Goal: Task Accomplishment & Management: Complete application form

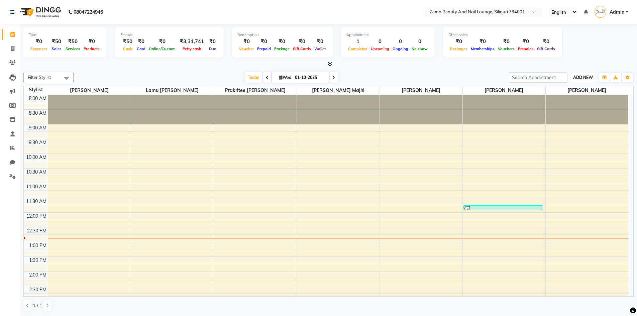
click at [583, 78] on span "ADD NEW" at bounding box center [583, 77] width 20 height 5
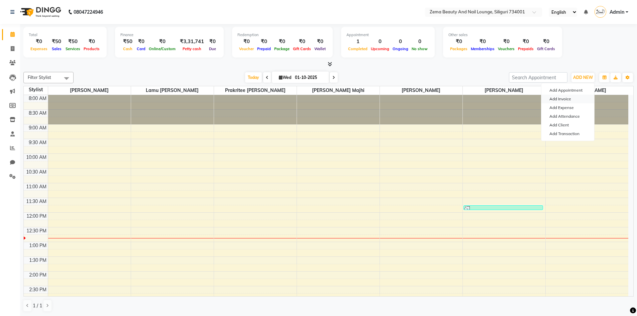
click at [569, 99] on link "Add Invoice" at bounding box center [567, 99] width 53 height 9
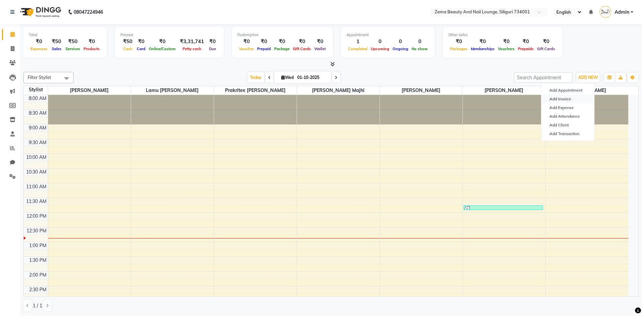
select select "8045"
select select "service"
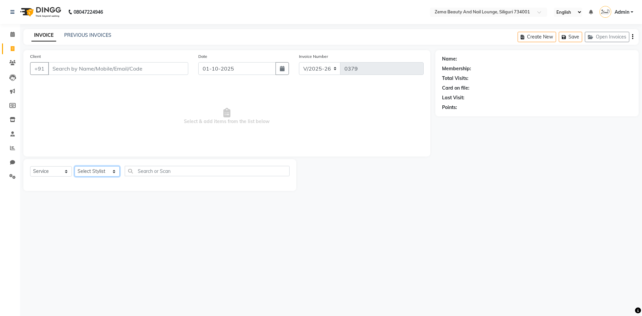
click at [99, 175] on select "Select Stylist Khusi Mahato Lamu [PERSON_NAME] Prakritee [PERSON_NAME][GEOGRAPH…" at bounding box center [97, 171] width 45 height 10
select select "75895"
click at [75, 166] on select "Select Stylist Khusi Mahato Lamu [PERSON_NAME] Prakritee [PERSON_NAME][GEOGRAPH…" at bounding box center [97, 171] width 45 height 10
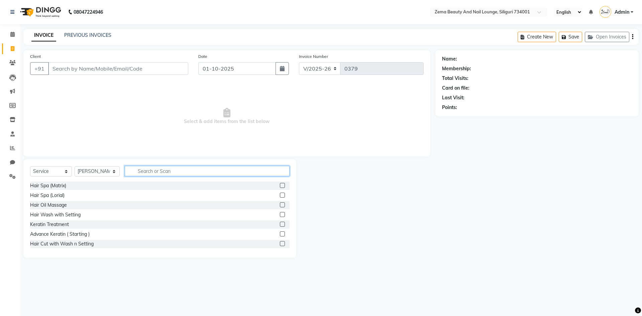
click at [164, 172] on input "text" at bounding box center [207, 171] width 165 height 10
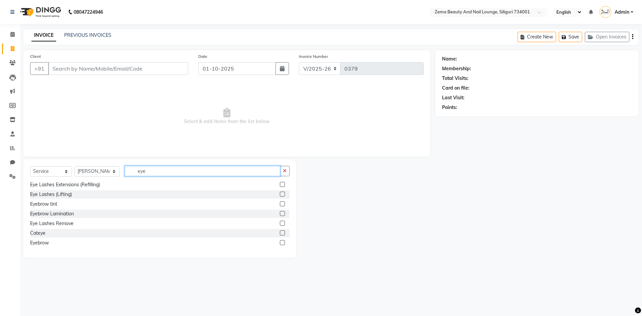
type input "eye"
click at [280, 242] on label at bounding box center [282, 242] width 5 height 5
click at [280, 242] on input "checkbox" at bounding box center [282, 243] width 4 height 4
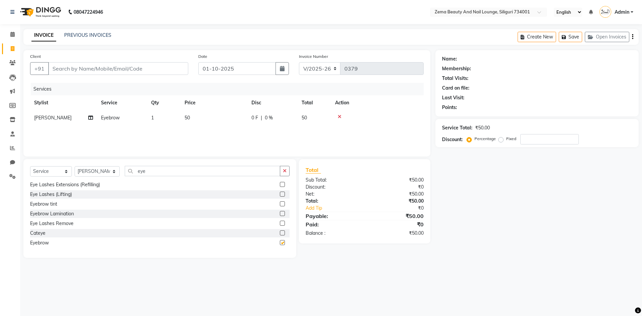
checkbox input "false"
click at [234, 171] on input "eye" at bounding box center [203, 171] width 156 height 10
type input "e"
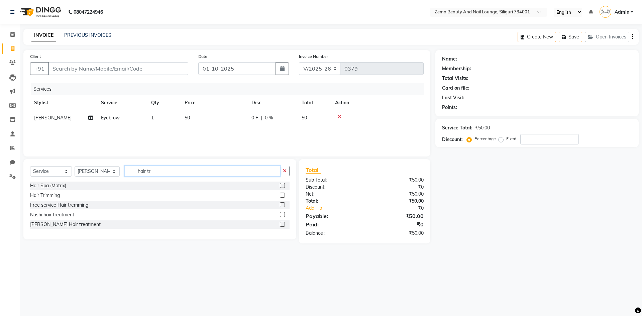
scroll to position [0, 0]
type input "hair tri"
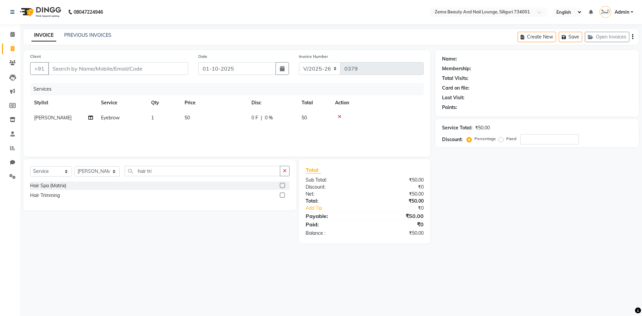
click at [281, 195] on label at bounding box center [282, 194] width 5 height 5
click at [281, 195] on input "checkbox" at bounding box center [282, 195] width 4 height 4
checkbox input "false"
click at [338, 133] on icon at bounding box center [339, 131] width 4 height 5
click at [261, 170] on input "hair tri" at bounding box center [203, 171] width 156 height 10
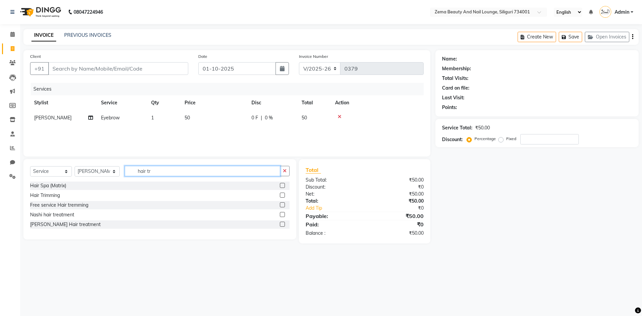
type input "hair tr"
click at [281, 195] on label at bounding box center [282, 194] width 5 height 5
click at [281, 195] on input "checkbox" at bounding box center [282, 195] width 4 height 4
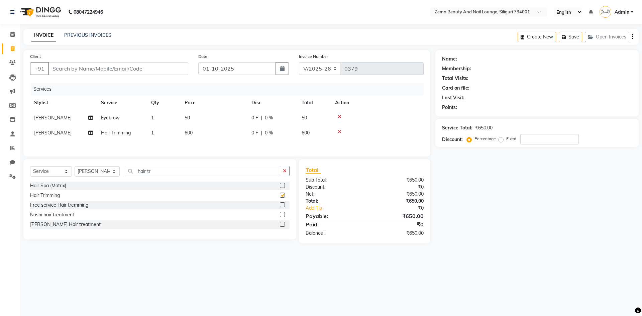
checkbox input "false"
click at [160, 65] on input "Client" at bounding box center [118, 68] width 140 height 13
click at [150, 65] on input "Client" at bounding box center [118, 68] width 140 height 13
type input "9"
type input "0"
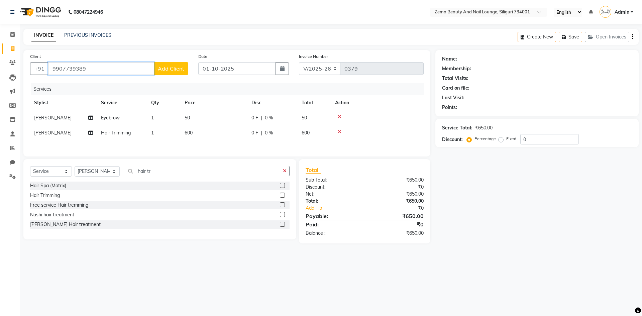
type input "9907739389"
click at [163, 72] on button "Add Client" at bounding box center [171, 68] width 34 height 13
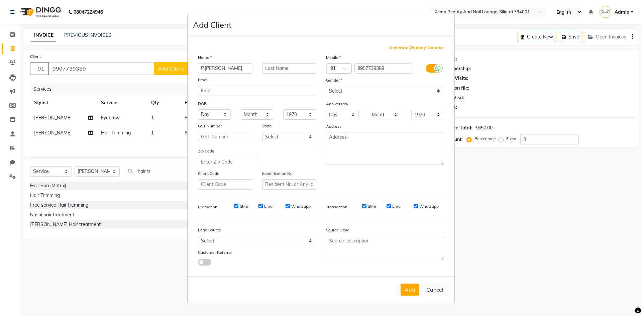
type input "P.[PERSON_NAME]"
click at [350, 94] on select "Select [DEMOGRAPHIC_DATA] [DEMOGRAPHIC_DATA] Other Prefer Not To Say" at bounding box center [385, 91] width 118 height 10
select select "[DEMOGRAPHIC_DATA]"
click at [326, 86] on select "Select [DEMOGRAPHIC_DATA] [DEMOGRAPHIC_DATA] Other Prefer Not To Say" at bounding box center [385, 91] width 118 height 10
click at [410, 291] on button "Add" at bounding box center [409, 289] width 19 height 12
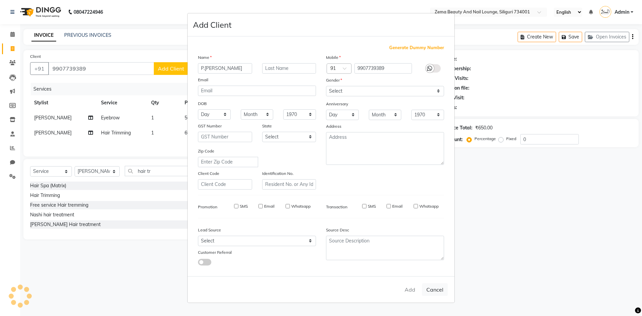
select select
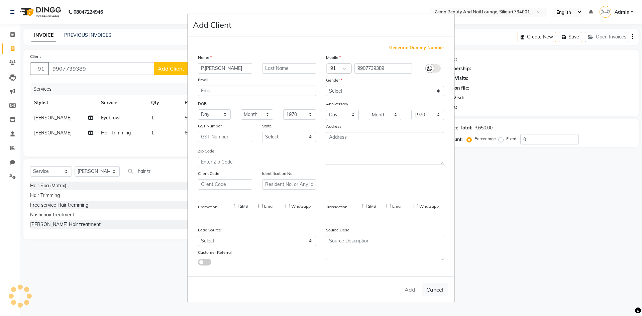
select select
checkbox input "false"
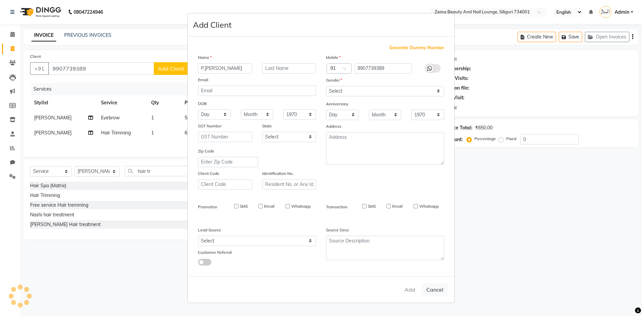
checkbox input "false"
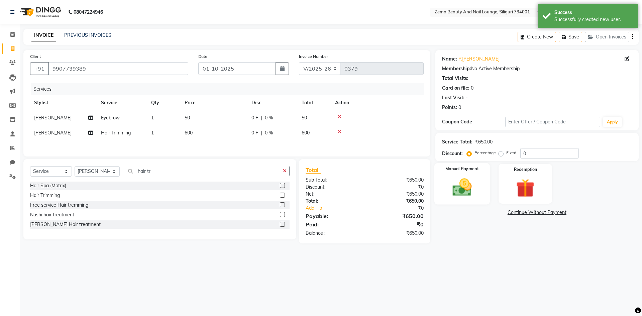
click at [466, 188] on img at bounding box center [461, 187] width 31 height 22
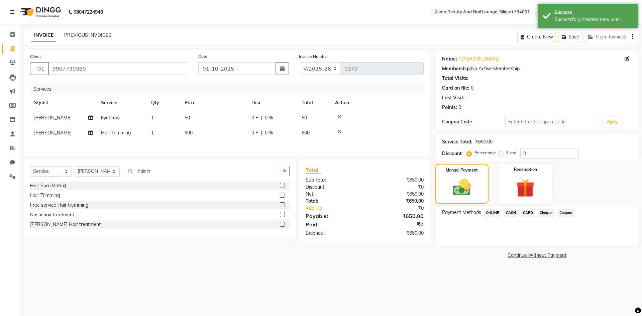
click at [493, 212] on span "ONLINE" at bounding box center [491, 213] width 17 height 8
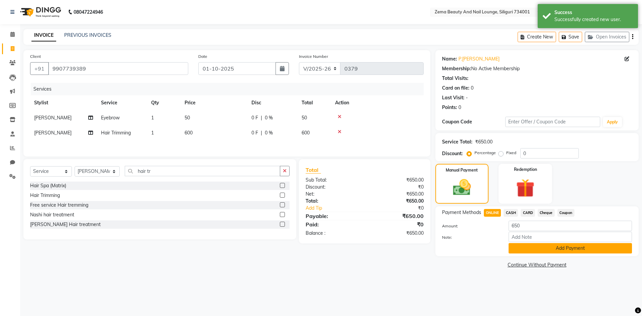
click at [531, 248] on button "Add Payment" at bounding box center [569, 248] width 123 height 10
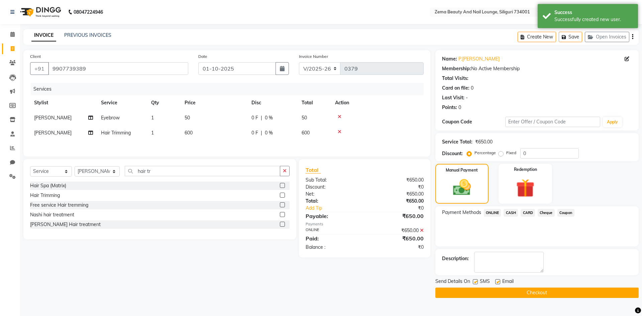
click at [546, 291] on button "Checkout" at bounding box center [536, 292] width 203 height 10
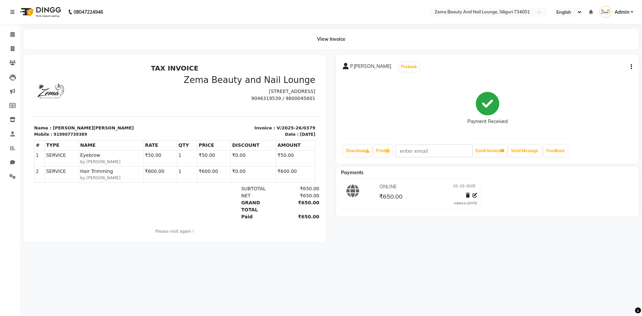
select select "service"
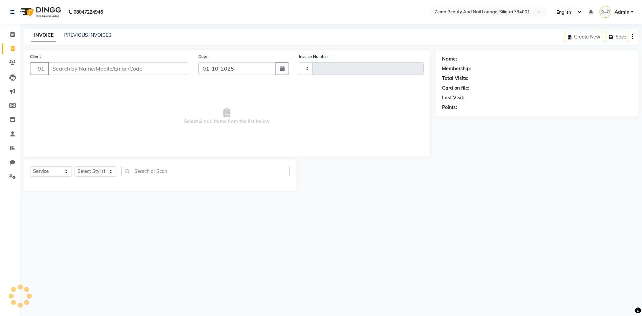
type input "0380"
select select "8045"
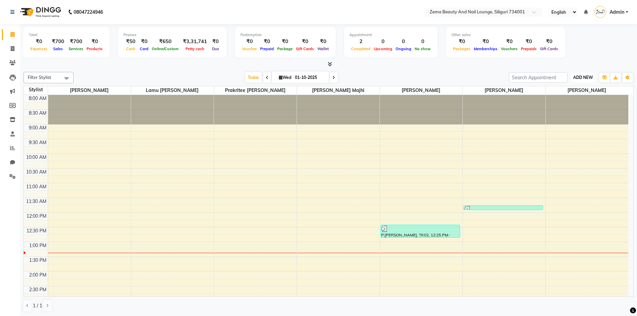
click at [576, 76] on span "ADD NEW" at bounding box center [583, 77] width 20 height 5
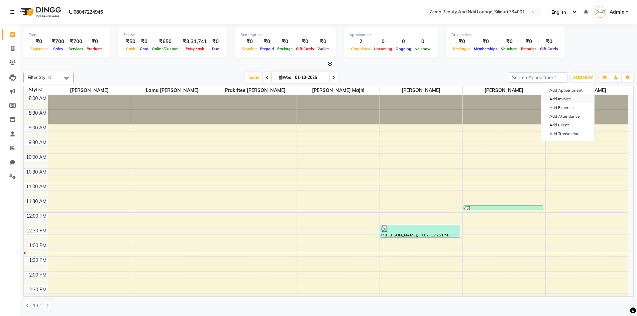
click at [560, 95] on link "Add Invoice" at bounding box center [567, 99] width 53 height 9
select select "service"
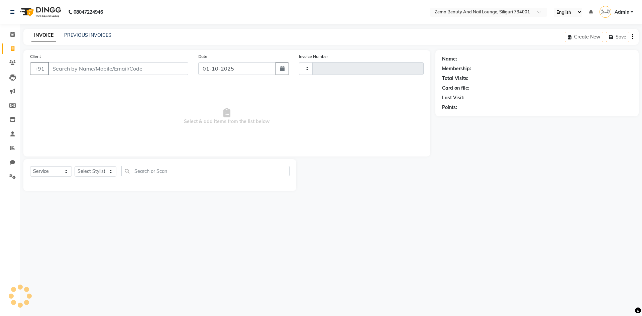
type input "0380"
select select "8045"
click at [89, 173] on select "Select Stylist Khusi Mahato Lamu [PERSON_NAME] Prakritee [PERSON_NAME][GEOGRAPH…" at bounding box center [97, 171] width 45 height 10
select select "75893"
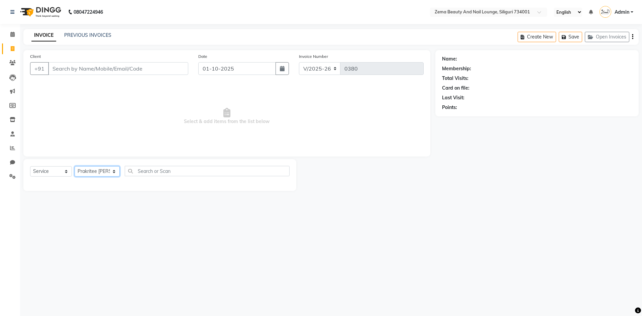
click at [75, 166] on select "Select Stylist Khusi Mahato Lamu [PERSON_NAME] Prakritee [PERSON_NAME][GEOGRAPH…" at bounding box center [97, 171] width 45 height 10
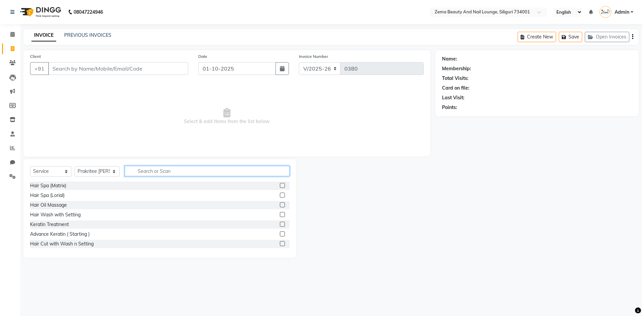
click at [166, 167] on input "text" at bounding box center [207, 171] width 165 height 10
type input "gel"
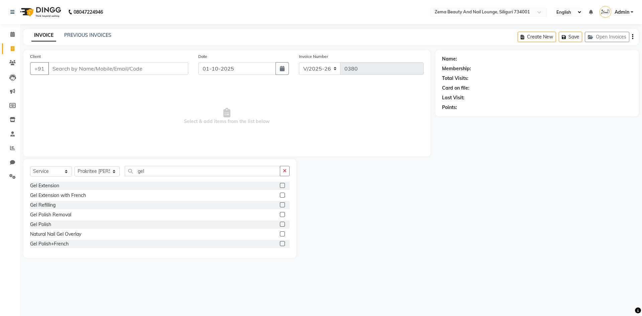
click at [280, 223] on label at bounding box center [282, 224] width 5 height 5
click at [280, 223] on input "checkbox" at bounding box center [282, 224] width 4 height 4
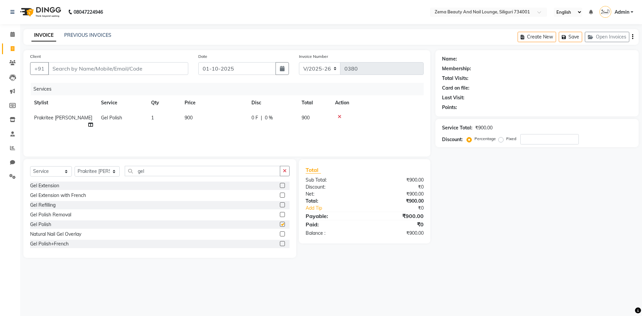
checkbox input "false"
click at [187, 173] on input "gel" at bounding box center [203, 171] width 156 height 10
type input "g"
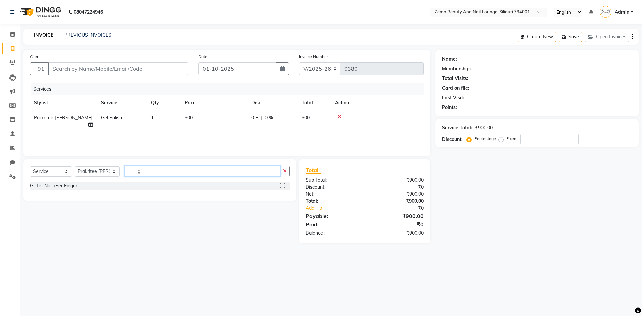
type input "gli"
click at [281, 184] on label at bounding box center [282, 185] width 5 height 5
click at [281, 184] on input "checkbox" at bounding box center [282, 185] width 4 height 4
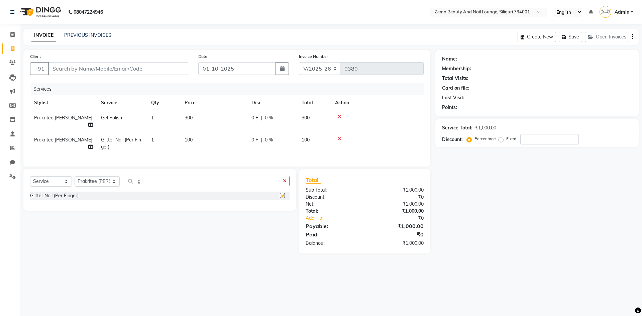
checkbox input "false"
click at [157, 133] on td "1" at bounding box center [163, 143] width 33 height 22
select select "75893"
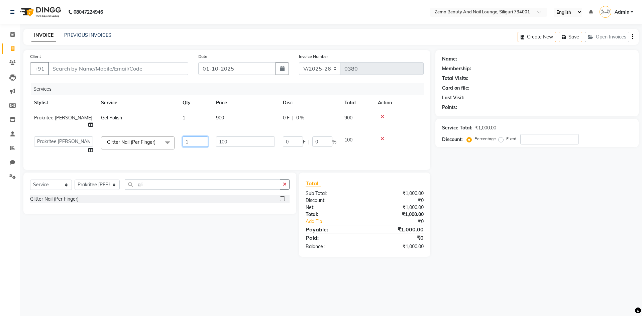
click at [192, 138] on input "1" at bounding box center [194, 141] width 25 height 10
type input "4"
click at [157, 186] on div "Select Service Product Membership Package Voucher Prepaid Gift Card Select Styl…" at bounding box center [159, 187] width 259 height 16
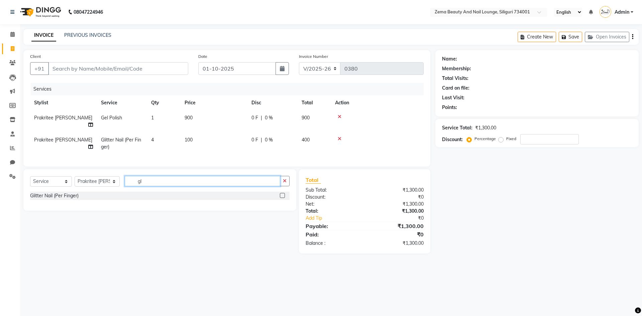
type input "g"
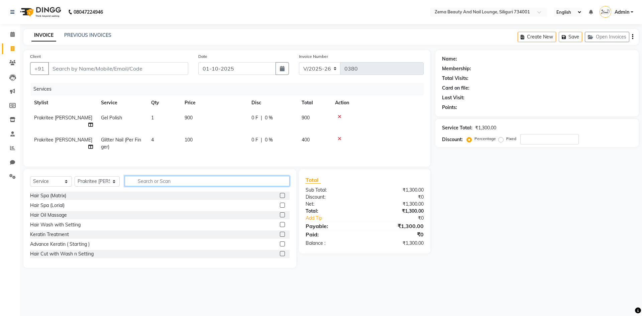
click at [166, 179] on input "text" at bounding box center [207, 181] width 165 height 10
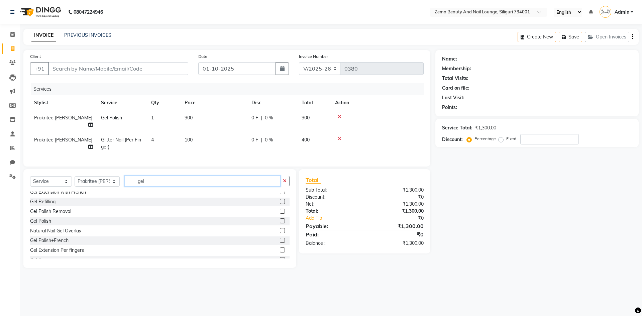
scroll to position [20, 0]
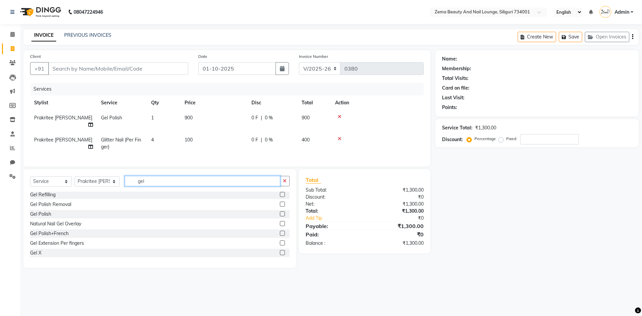
type input "gel"
click at [280, 250] on label at bounding box center [282, 252] width 5 height 5
click at [280, 251] on input "checkbox" at bounding box center [282, 253] width 4 height 4
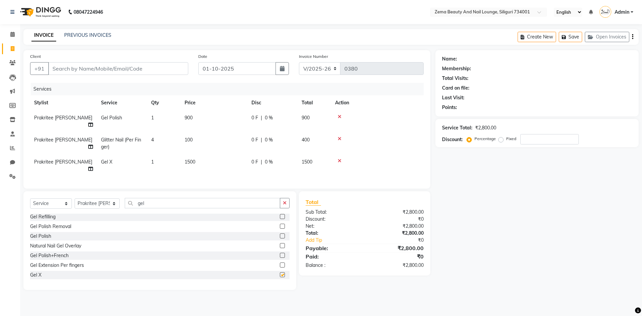
checkbox input "false"
click at [172, 198] on input "gel" at bounding box center [203, 203] width 156 height 10
type input "g"
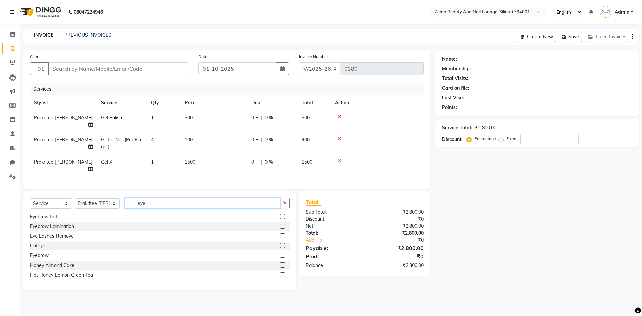
scroll to position [30, 0]
type input "eye"
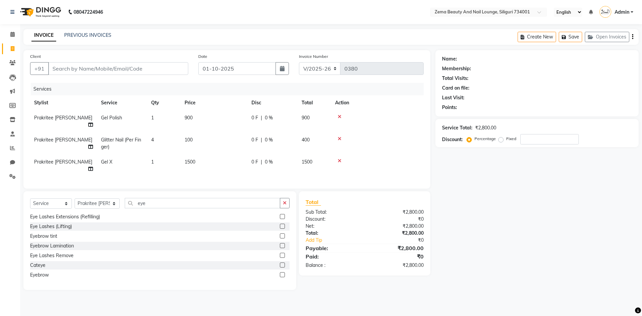
click at [280, 272] on label at bounding box center [282, 274] width 5 height 5
click at [280, 273] on input "checkbox" at bounding box center [282, 275] width 4 height 4
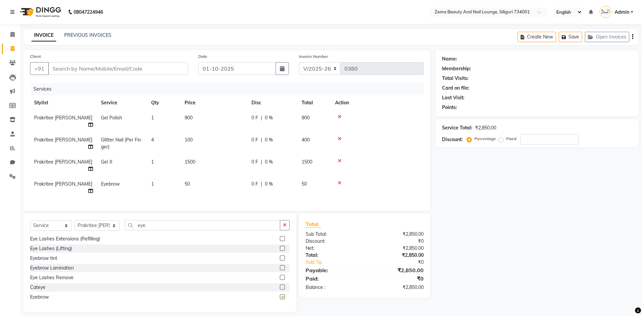
checkbox input "false"
click at [218, 220] on input "eye" at bounding box center [203, 225] width 156 height 10
type input "e"
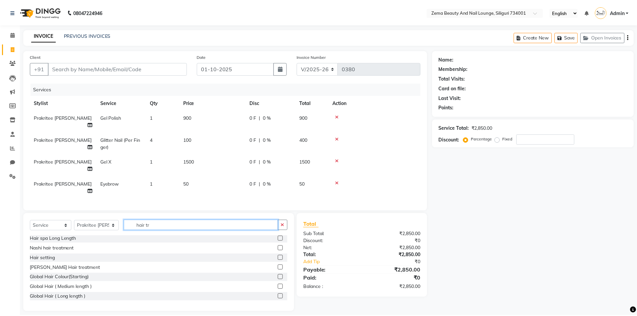
scroll to position [0, 0]
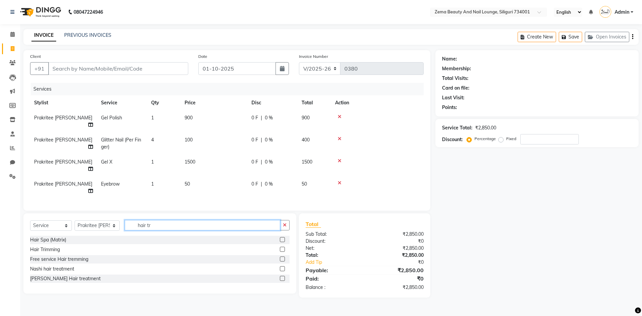
type input "hair tr"
click at [282, 247] on label at bounding box center [282, 249] width 5 height 5
click at [282, 247] on input "checkbox" at bounding box center [282, 249] width 4 height 4
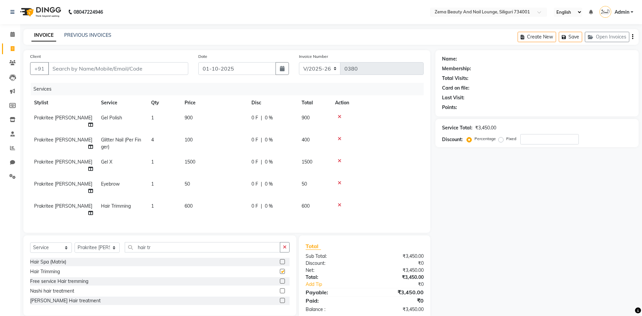
checkbox input "false"
click at [136, 72] on input "Client" at bounding box center [118, 68] width 140 height 13
click at [261, 117] on span "|" at bounding box center [261, 117] width 1 height 7
select select "75893"
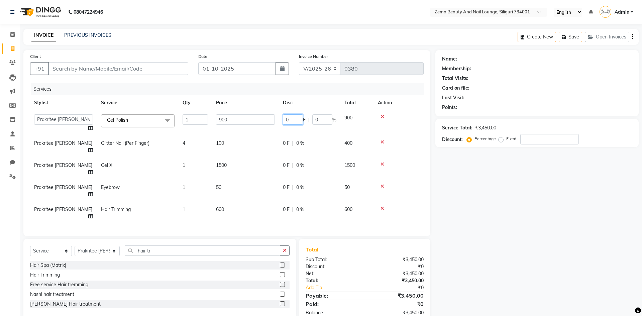
drag, startPoint x: 294, startPoint y: 119, endPoint x: 308, endPoint y: 109, distance: 17.4
click at [297, 117] on input "0" at bounding box center [293, 119] width 20 height 10
type input "2"
type input "450"
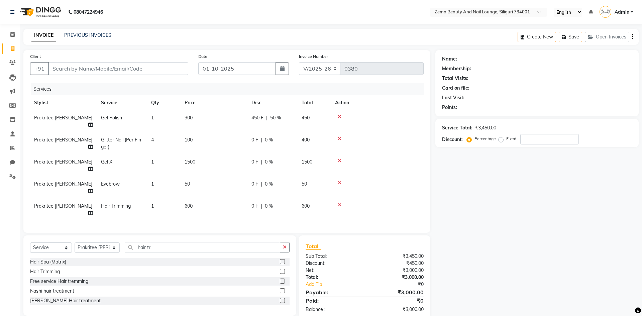
click at [286, 158] on div "0 F | 0 %" at bounding box center [272, 161] width 42 height 7
select select "75893"
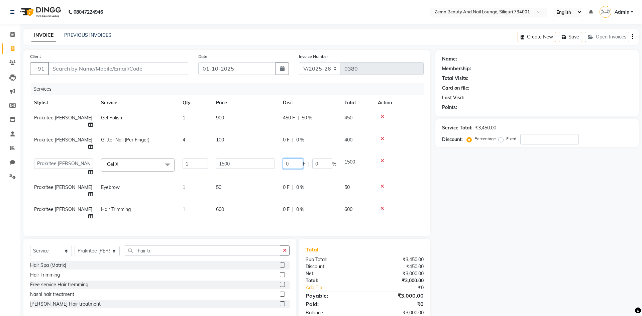
click at [293, 158] on input "0" at bounding box center [293, 163] width 20 height 10
type input "750"
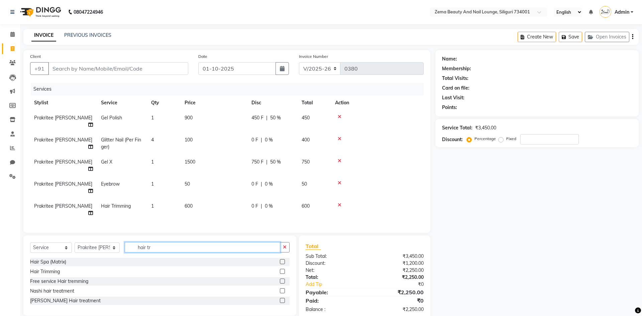
drag, startPoint x: 222, startPoint y: 231, endPoint x: 212, endPoint y: 224, distance: 12.2
click at [219, 242] on div "Select Service Product Membership Package Voucher Prepaid Gift Card Select Styl…" at bounding box center [159, 250] width 259 height 16
click at [150, 68] on input "Client" at bounding box center [118, 68] width 140 height 13
click at [135, 70] on input "Client" at bounding box center [118, 68] width 140 height 13
type input "8"
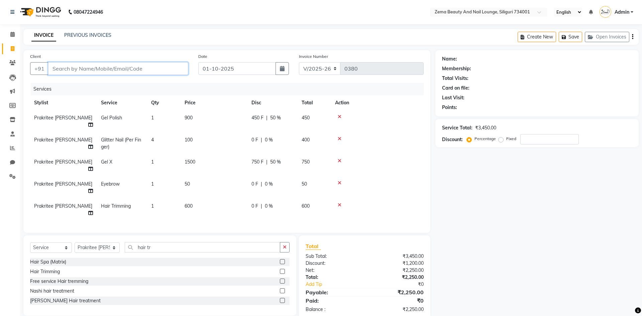
type input "0"
type input "8197427304"
click at [163, 64] on button "Add Client" at bounding box center [171, 68] width 34 height 13
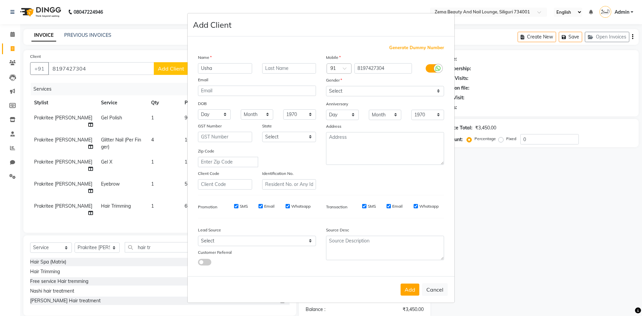
type input "Usha"
click at [354, 88] on select "Select [DEMOGRAPHIC_DATA] [DEMOGRAPHIC_DATA] Other Prefer Not To Say" at bounding box center [385, 91] width 118 height 10
select select "[DEMOGRAPHIC_DATA]"
click at [326, 86] on select "Select [DEMOGRAPHIC_DATA] [DEMOGRAPHIC_DATA] Other Prefer Not To Say" at bounding box center [385, 91] width 118 height 10
click at [414, 292] on button "Add" at bounding box center [409, 289] width 19 height 12
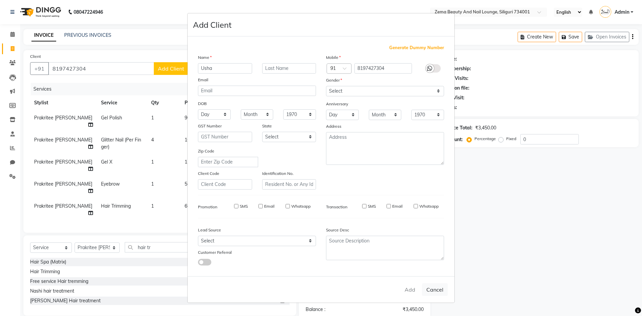
select select
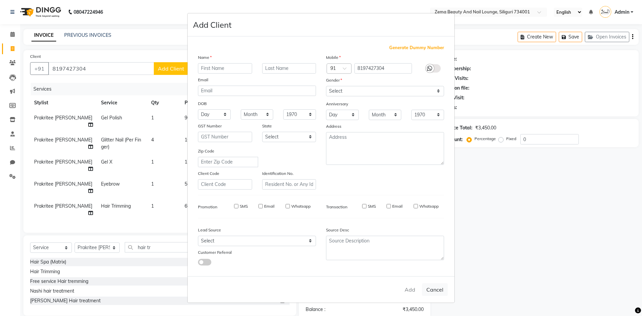
select select
checkbox input "false"
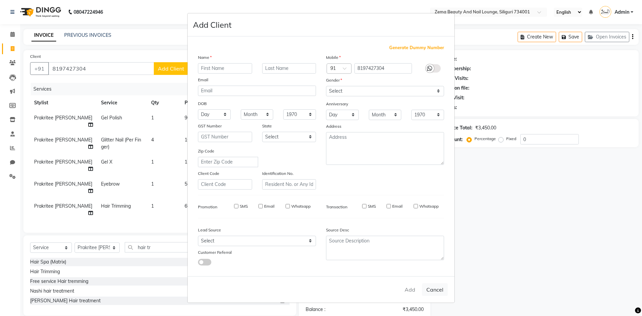
checkbox input "false"
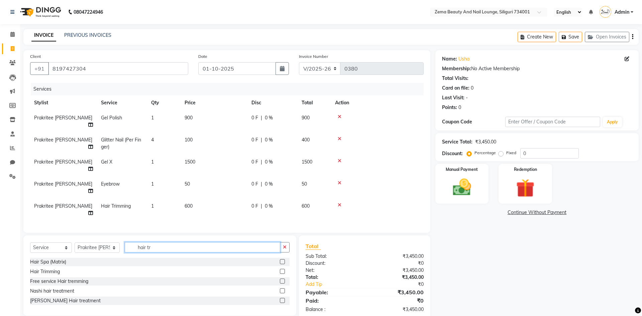
click at [210, 242] on input "hair tr" at bounding box center [203, 247] width 156 height 10
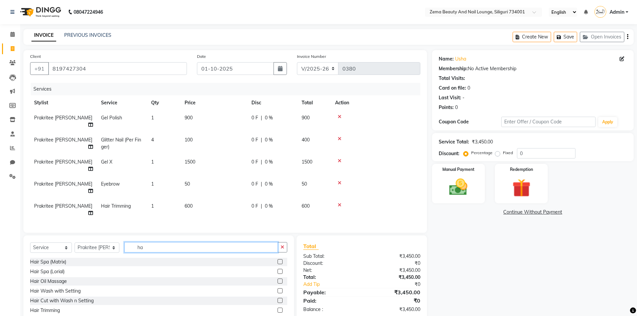
type input "h"
type input "det"
click at [277, 259] on label at bounding box center [279, 261] width 5 height 5
click at [277, 260] on input "checkbox" at bounding box center [279, 262] width 4 height 4
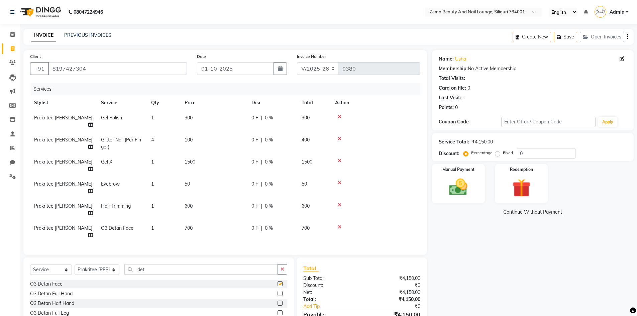
checkbox input "false"
click at [259, 120] on div "0 F | 0 %" at bounding box center [272, 117] width 42 height 7
select select "75893"
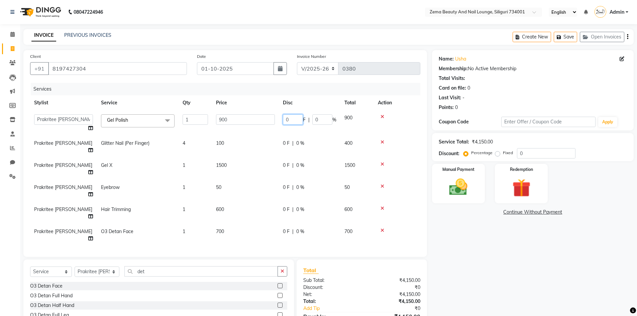
click at [295, 120] on input "0" at bounding box center [293, 119] width 20 height 10
type input "450"
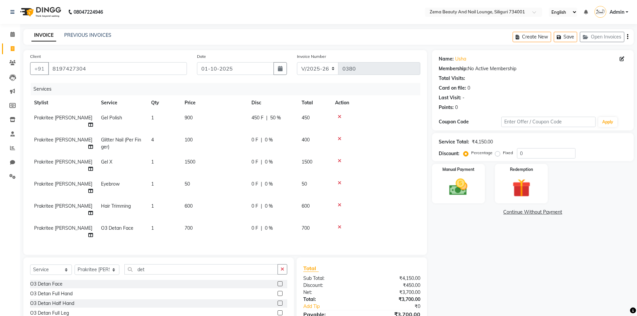
click at [284, 160] on td "0 F | 0 %" at bounding box center [272, 165] width 50 height 22
select select "75893"
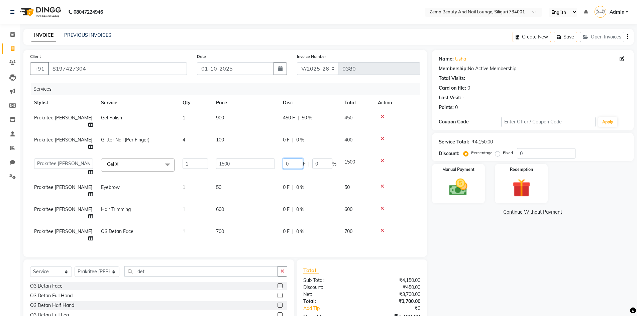
click at [293, 158] on input "0" at bounding box center [293, 163] width 20 height 10
type input "750"
click at [243, 266] on input "det" at bounding box center [200, 271] width 153 height 10
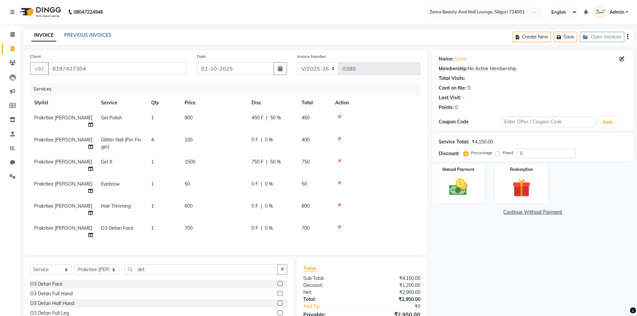
click at [257, 202] on span "0 F" at bounding box center [254, 205] width 7 height 7
select select "75893"
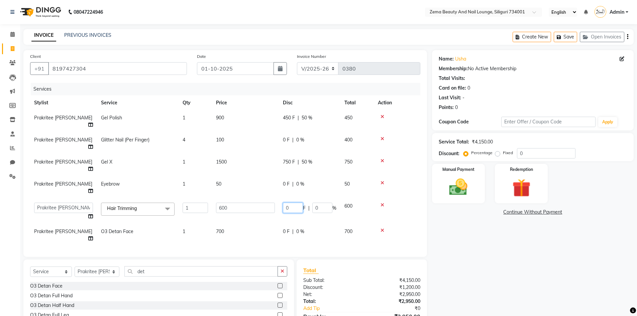
click at [298, 202] on input "0" at bounding box center [293, 207] width 20 height 10
type input "147.5"
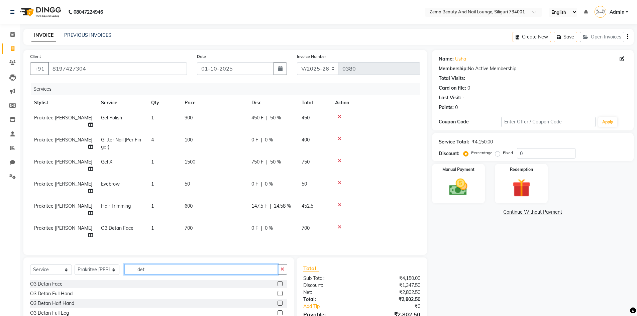
click at [252, 264] on input "det" at bounding box center [200, 269] width 153 height 10
click at [467, 194] on img at bounding box center [458, 187] width 31 height 22
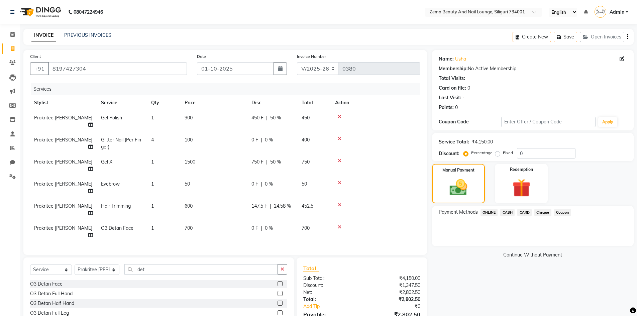
click at [525, 211] on span "CARD" at bounding box center [524, 213] width 14 height 8
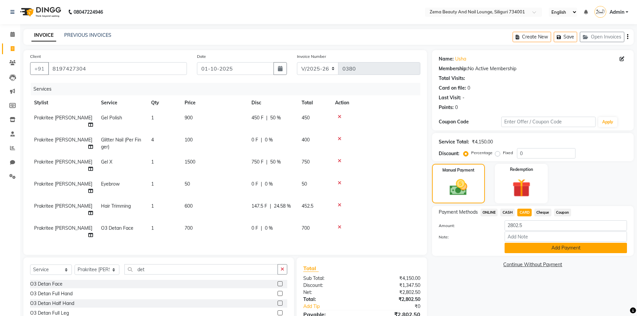
click at [542, 251] on button "Add Payment" at bounding box center [565, 248] width 122 height 10
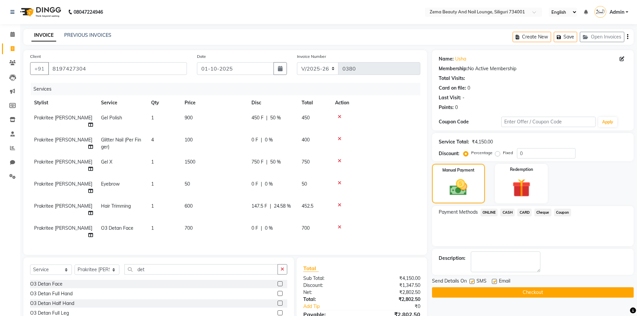
click at [534, 293] on button "Checkout" at bounding box center [532, 292] width 201 height 10
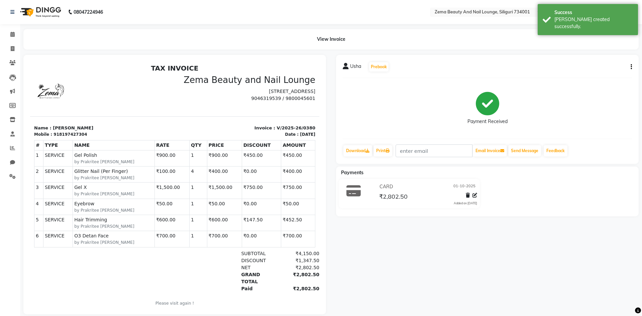
select select "8045"
select select "service"
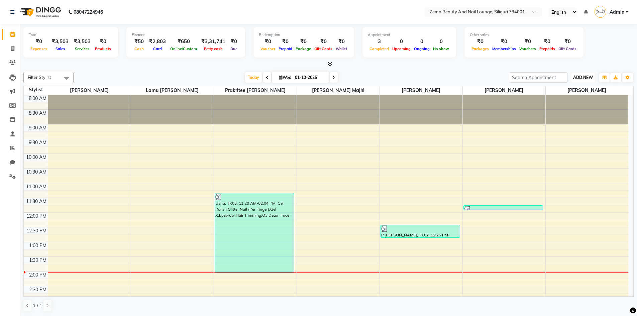
click at [584, 75] on span "ADD NEW" at bounding box center [583, 77] width 20 height 5
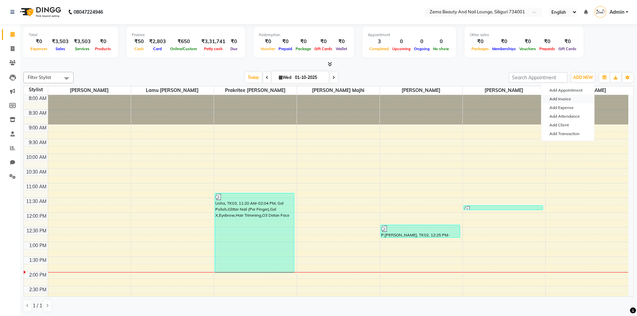
click at [568, 99] on link "Add Invoice" at bounding box center [567, 99] width 53 height 9
select select "service"
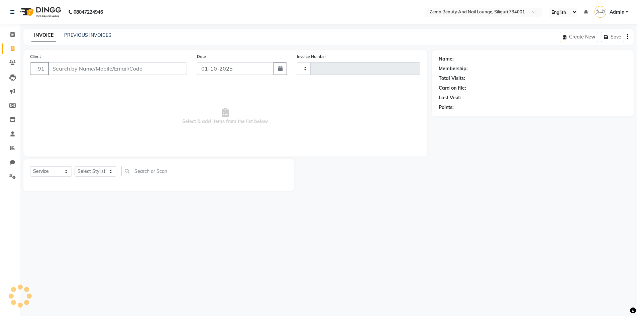
type input "0381"
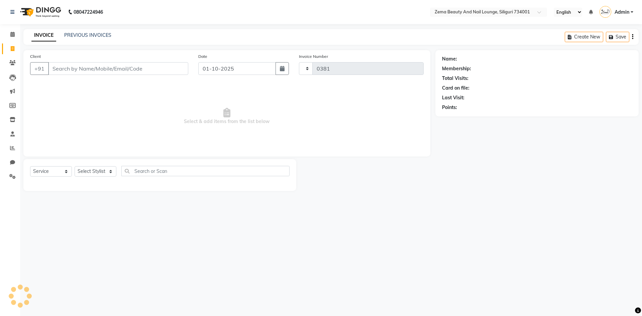
select select "8045"
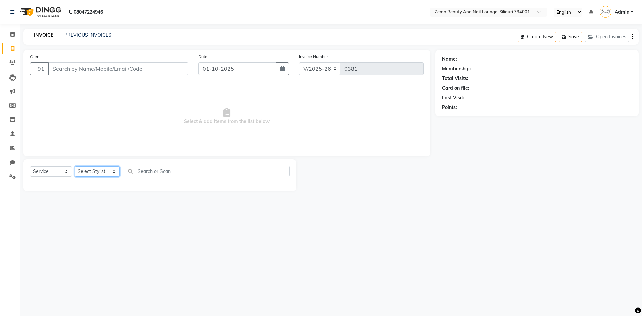
drag, startPoint x: 109, startPoint y: 170, endPoint x: 106, endPoint y: 170, distance: 3.7
click at [106, 170] on select "Select Stylist Khusi Mahato Lamu [PERSON_NAME] Prakritee [PERSON_NAME][GEOGRAPH…" at bounding box center [97, 171] width 45 height 10
select select "80357"
click at [75, 166] on select "Select Stylist Khusi Mahato Lamu [PERSON_NAME] Prakritee [PERSON_NAME][GEOGRAPH…" at bounding box center [97, 171] width 45 height 10
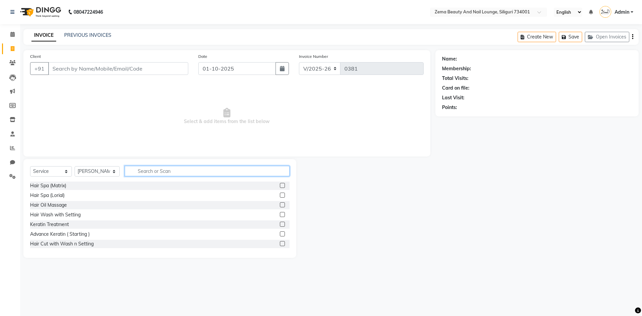
click at [151, 170] on input "text" at bounding box center [207, 171] width 165 height 10
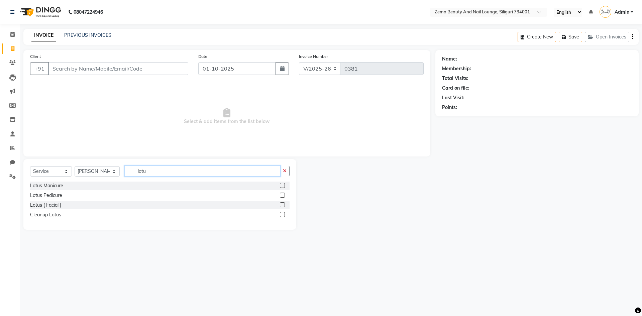
type input "lotu"
click at [283, 192] on div at bounding box center [285, 195] width 10 height 8
click at [282, 195] on label at bounding box center [282, 194] width 5 height 5
click at [282, 195] on input "checkbox" at bounding box center [282, 195] width 4 height 4
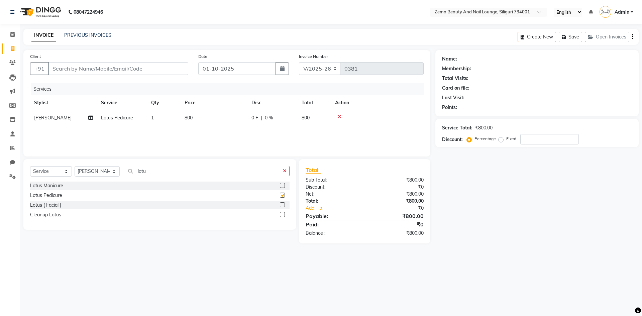
checkbox input "false"
click at [133, 65] on input "Client" at bounding box center [118, 68] width 140 height 13
type input "9"
type input "0"
type input "9733009999"
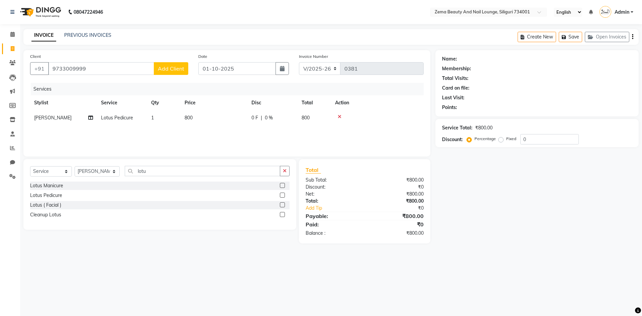
click at [172, 67] on span "Add Client" at bounding box center [171, 68] width 26 height 7
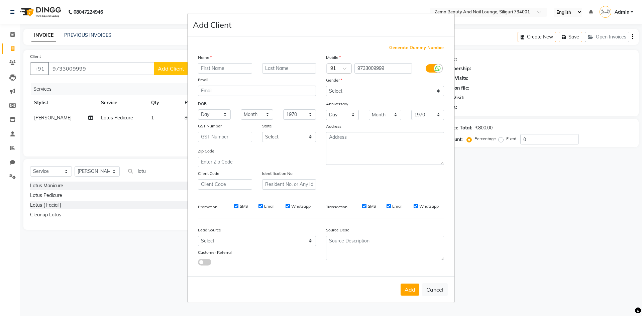
click at [216, 67] on input "text" at bounding box center [225, 68] width 54 height 10
type input "[PERSON_NAME]"
click at [365, 90] on select "Select [DEMOGRAPHIC_DATA] [DEMOGRAPHIC_DATA] Other Prefer Not To Say" at bounding box center [385, 91] width 118 height 10
select select "[DEMOGRAPHIC_DATA]"
click at [326, 86] on select "Select [DEMOGRAPHIC_DATA] [DEMOGRAPHIC_DATA] Other Prefer Not To Say" at bounding box center [385, 91] width 118 height 10
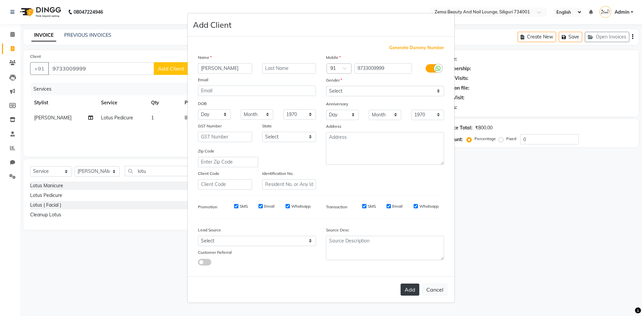
click at [407, 294] on button "Add" at bounding box center [409, 289] width 19 height 12
select select
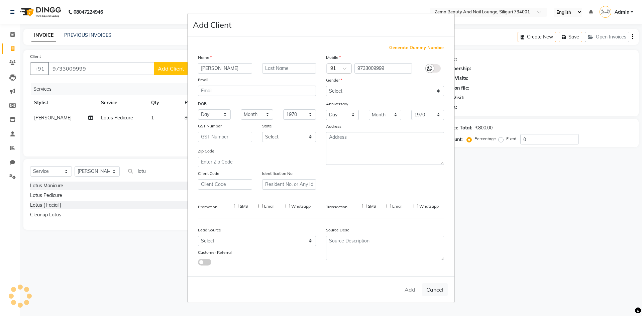
select select
checkbox input "false"
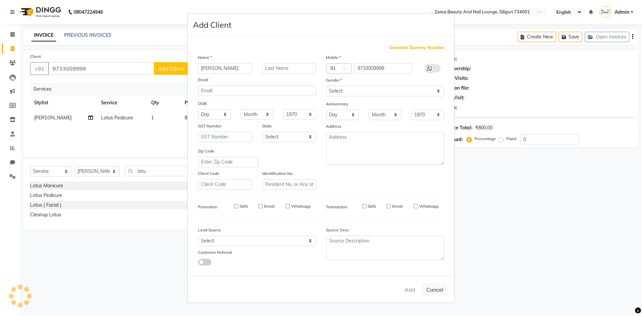
checkbox input "false"
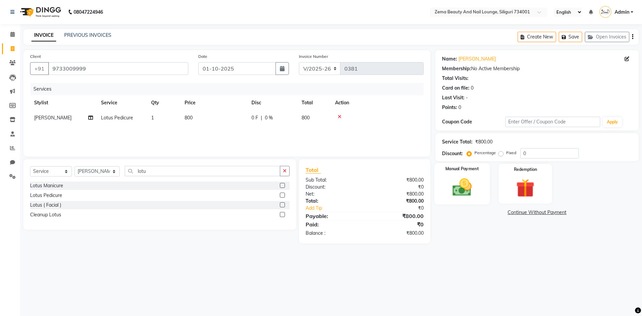
click at [471, 185] on img at bounding box center [461, 187] width 31 height 22
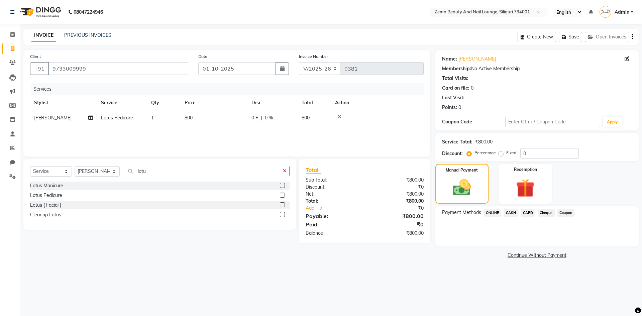
drag, startPoint x: 508, startPoint y: 212, endPoint x: 514, endPoint y: 219, distance: 9.2
click at [509, 214] on span "CASH" at bounding box center [510, 213] width 14 height 8
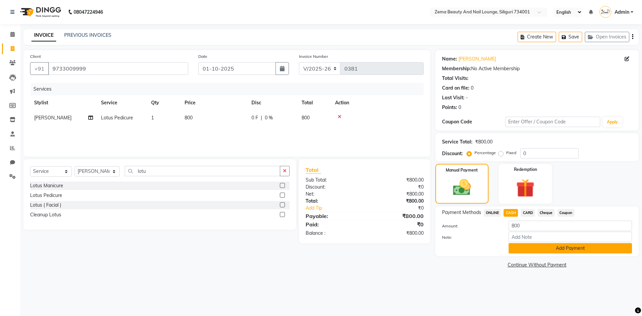
click at [543, 249] on button "Add Payment" at bounding box center [569, 248] width 123 height 10
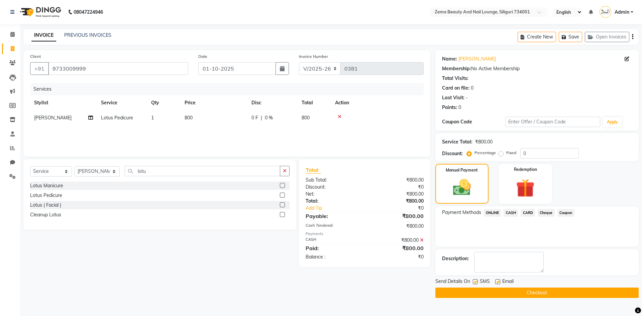
click at [545, 292] on button "Checkout" at bounding box center [536, 292] width 203 height 10
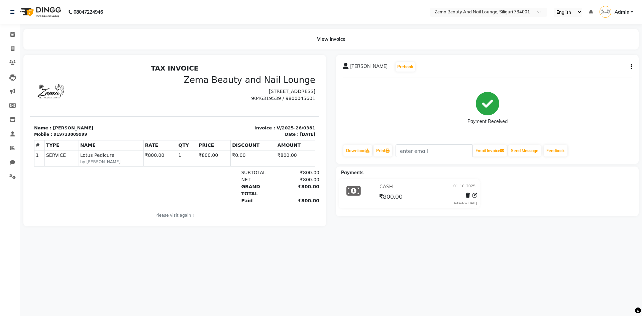
select select "service"
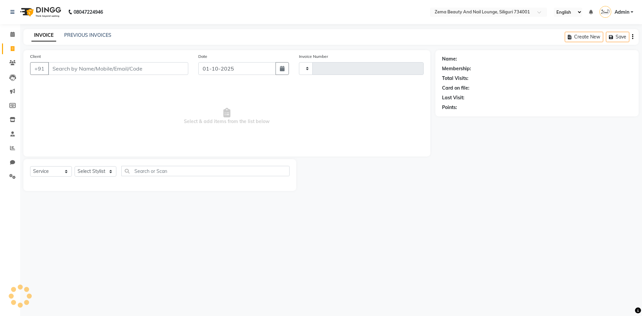
type input "0382"
select select "8045"
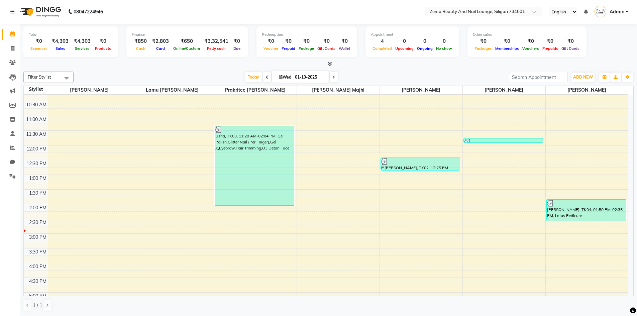
scroll to position [100, 0]
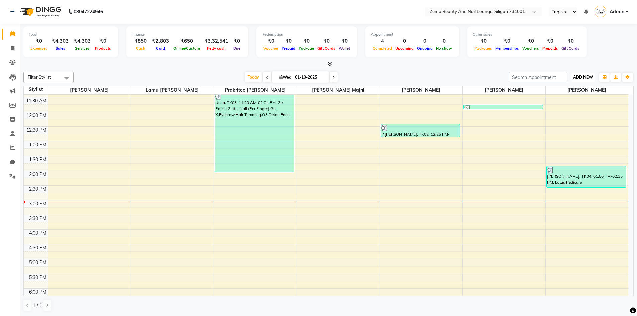
click at [589, 77] on span "ADD NEW" at bounding box center [583, 77] width 20 height 5
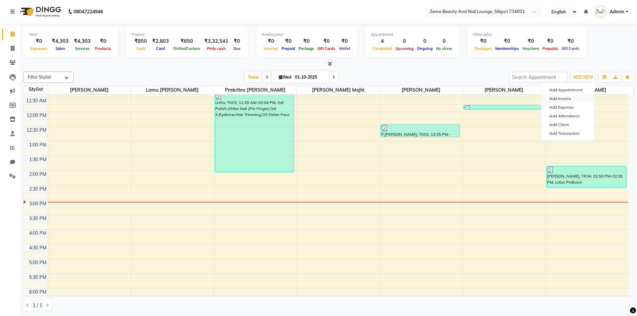
click at [565, 96] on link "Add Invoice" at bounding box center [567, 98] width 53 height 9
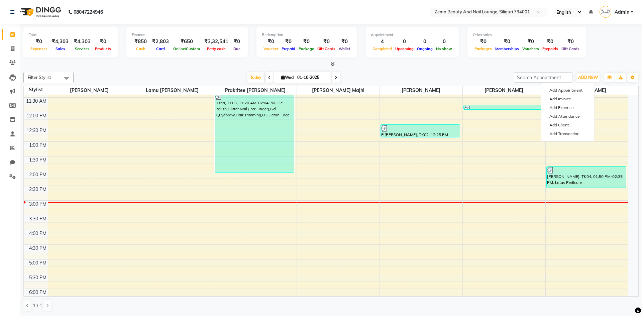
select select "8045"
select select "service"
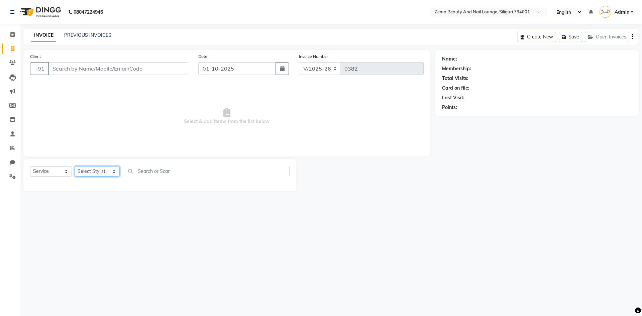
click at [96, 171] on select "Select Stylist Khusi Mahato Lamu [PERSON_NAME] Prakritee [PERSON_NAME][GEOGRAPH…" at bounding box center [97, 171] width 45 height 10
select select "75893"
click at [75, 166] on select "Select Stylist Khusi Mahato Lamu [PERSON_NAME] Prakritee [PERSON_NAME][GEOGRAPH…" at bounding box center [97, 171] width 45 height 10
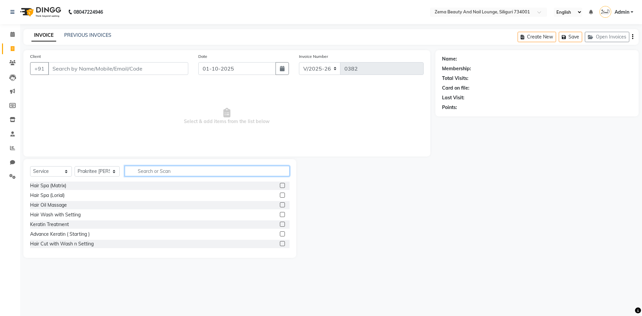
click at [155, 171] on input "text" at bounding box center [207, 171] width 165 height 10
type input "gel"
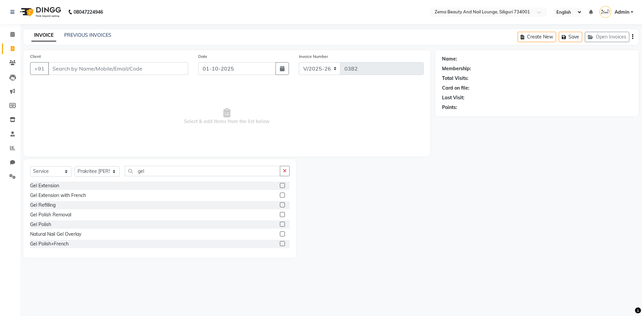
drag, startPoint x: 275, startPoint y: 185, endPoint x: 266, endPoint y: 165, distance: 22.1
click at [274, 178] on div "Select Service Product Membership Package Voucher Prepaid Gift Card Select Styl…" at bounding box center [159, 208] width 273 height 99
click at [280, 186] on label at bounding box center [282, 185] width 5 height 5
click at [280, 186] on input "checkbox" at bounding box center [282, 185] width 4 height 4
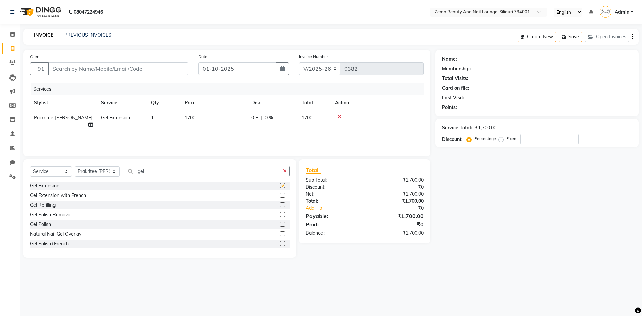
checkbox input "false"
click at [174, 62] on input "Client" at bounding box center [118, 68] width 140 height 13
type input "7"
type input "0"
type input "7001521260"
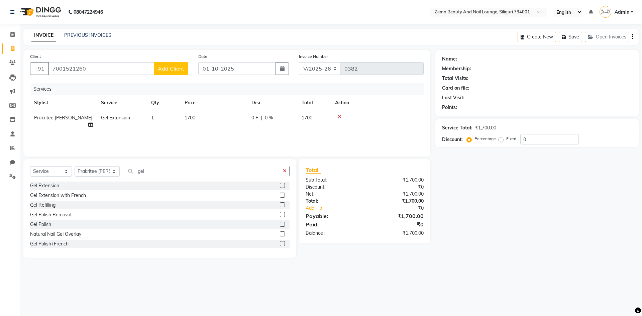
click at [179, 67] on span "Add Client" at bounding box center [171, 68] width 26 height 7
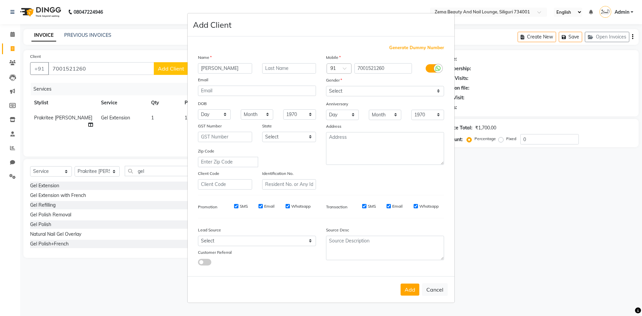
type input "[PERSON_NAME]"
click at [364, 90] on select "Select [DEMOGRAPHIC_DATA] [DEMOGRAPHIC_DATA] Other Prefer Not To Say" at bounding box center [385, 91] width 118 height 10
select select "[DEMOGRAPHIC_DATA]"
click at [326, 86] on select "Select [DEMOGRAPHIC_DATA] [DEMOGRAPHIC_DATA] Other Prefer Not To Say" at bounding box center [385, 91] width 118 height 10
click at [410, 286] on button "Add" at bounding box center [409, 289] width 19 height 12
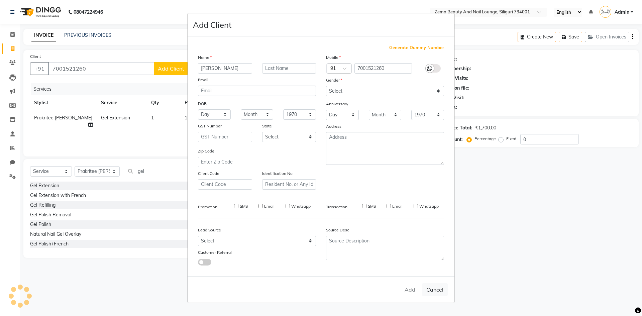
select select
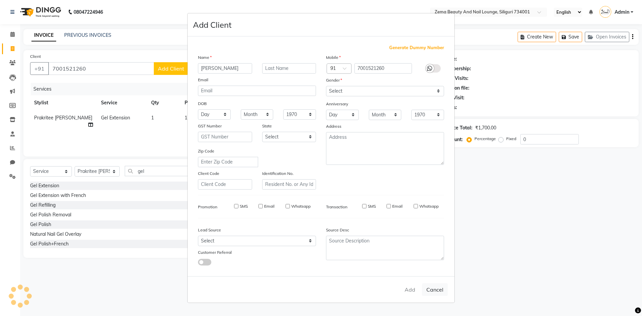
select select
checkbox input "false"
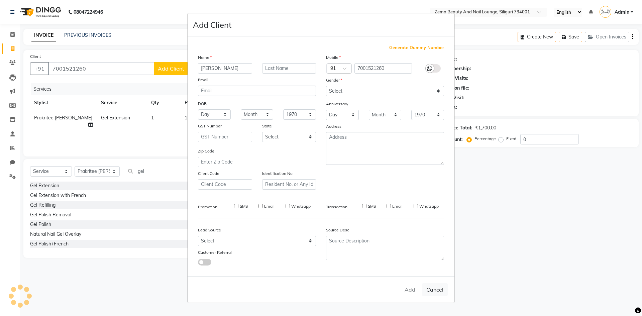
checkbox input "false"
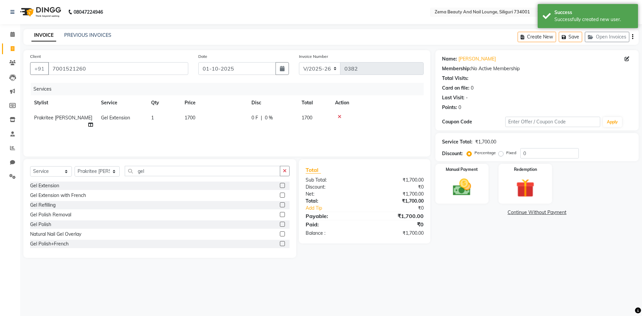
click at [245, 114] on td "1700" at bounding box center [213, 121] width 67 height 22
select select "75893"
click at [323, 119] on input "0" at bounding box center [322, 119] width 20 height 10
type input "5"
click at [232, 175] on input "gel" at bounding box center [203, 171] width 156 height 10
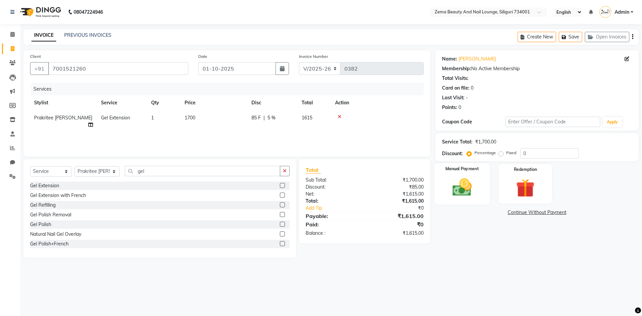
click at [470, 196] on img at bounding box center [461, 187] width 31 height 22
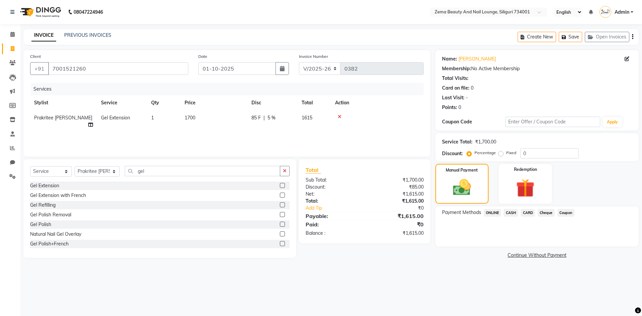
click at [492, 213] on span "ONLINE" at bounding box center [491, 213] width 17 height 8
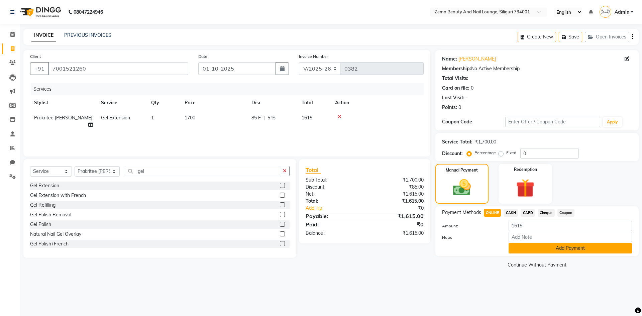
click at [590, 252] on button "Add Payment" at bounding box center [569, 248] width 123 height 10
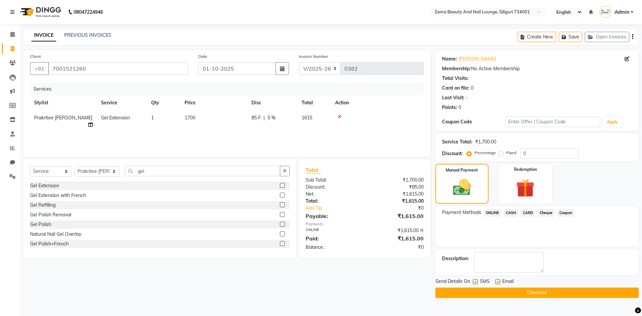
click at [565, 294] on button "Checkout" at bounding box center [536, 292] width 203 height 10
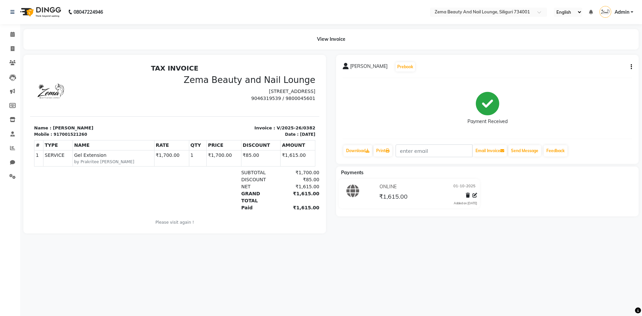
select select "8045"
select select "service"
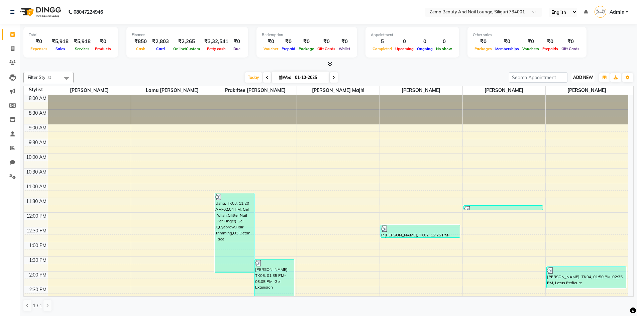
click at [579, 75] on span "ADD NEW" at bounding box center [583, 77] width 20 height 5
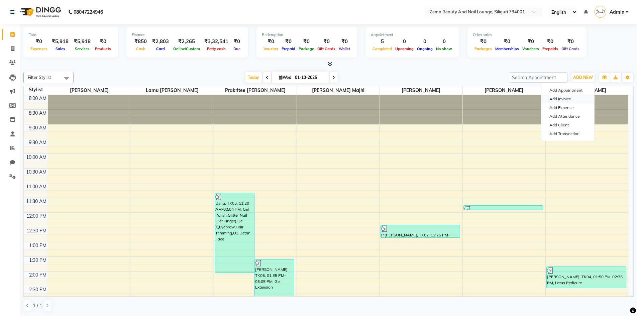
click at [575, 99] on link "Add Invoice" at bounding box center [567, 99] width 53 height 9
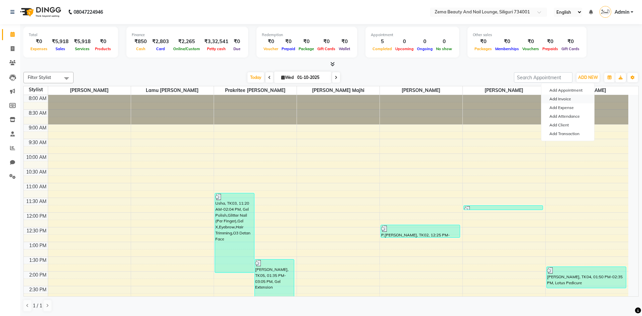
select select "service"
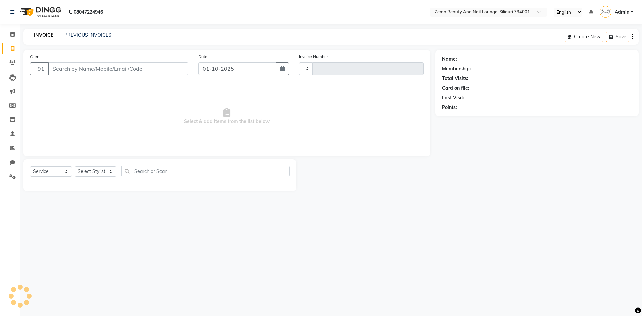
type input "0383"
select select "8045"
click at [96, 171] on select "Select Stylist" at bounding box center [96, 171] width 42 height 10
select select "75896"
click at [75, 166] on select "Select Stylist Khusi Mahato Lamu [PERSON_NAME] Prakritee [PERSON_NAME][GEOGRAPH…" at bounding box center [97, 171] width 45 height 10
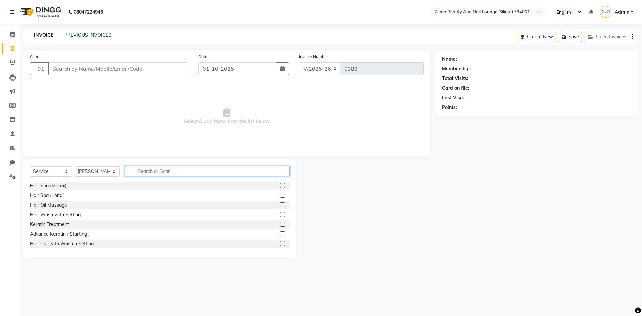
click at [161, 174] on input "text" at bounding box center [207, 171] width 165 height 10
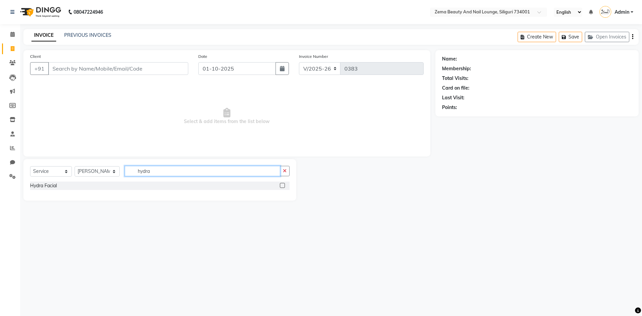
type input "hydra"
click at [282, 186] on label at bounding box center [282, 185] width 5 height 5
click at [282, 186] on input "checkbox" at bounding box center [282, 185] width 4 height 4
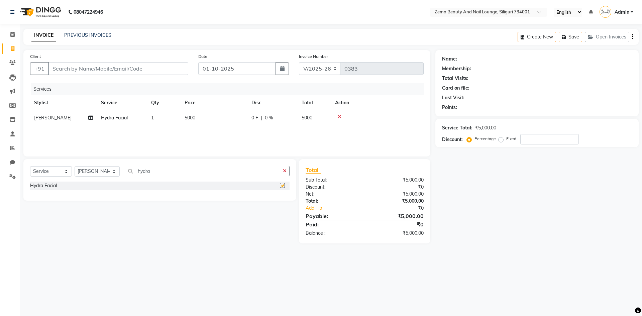
checkbox input "false"
click at [151, 70] on input "Client" at bounding box center [118, 68] width 140 height 13
click at [183, 172] on input "hydra" at bounding box center [203, 171] width 156 height 10
type input "h"
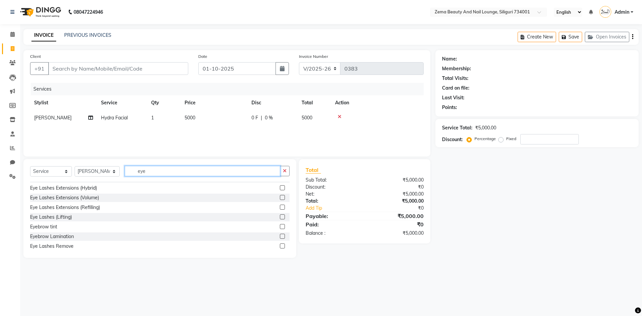
scroll to position [30, 0]
type input "eye"
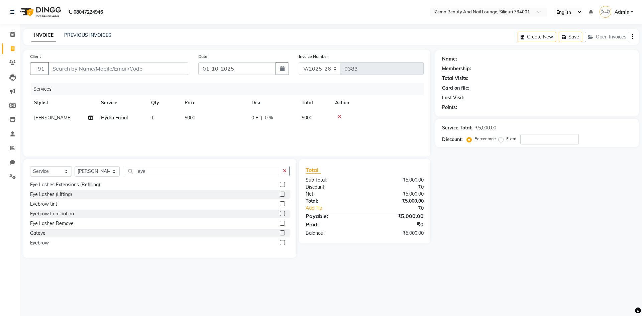
click at [280, 241] on label at bounding box center [282, 242] width 5 height 5
click at [280, 241] on input "checkbox" at bounding box center [282, 243] width 4 height 4
checkbox input "false"
click at [179, 172] on input "eye" at bounding box center [203, 171] width 156 height 10
type input "e"
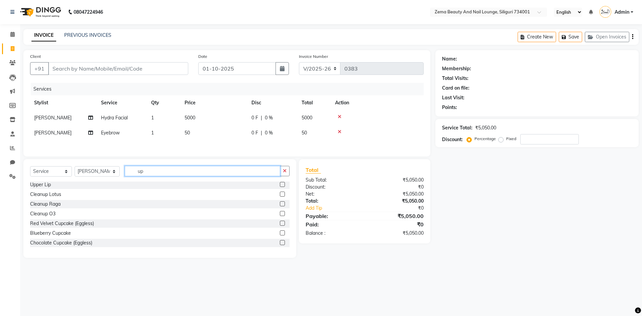
scroll to position [40, 0]
type input "up"
click at [280, 184] on label at bounding box center [282, 184] width 5 height 5
click at [280, 184] on input "checkbox" at bounding box center [282, 184] width 4 height 4
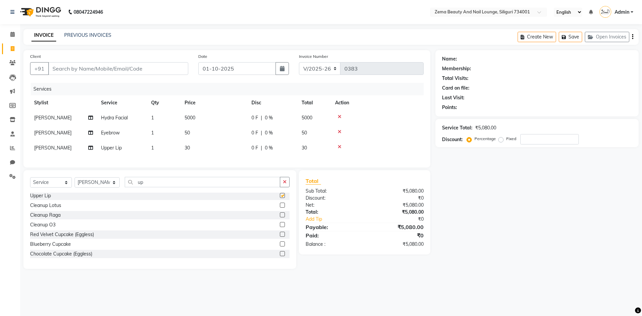
checkbox input "false"
click at [152, 65] on input "Client" at bounding box center [118, 68] width 140 height 13
type input "7"
type input "0"
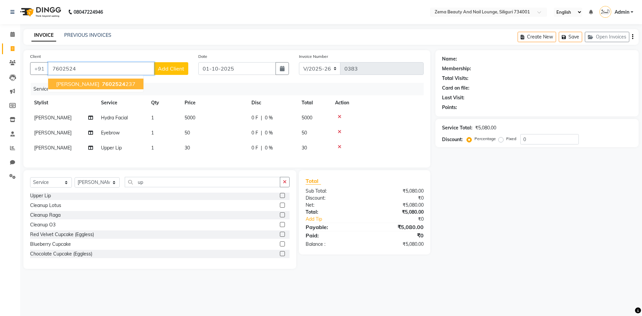
click at [131, 84] on button "[PERSON_NAME] 7602524 237" at bounding box center [95, 84] width 95 height 11
type input "7602524237"
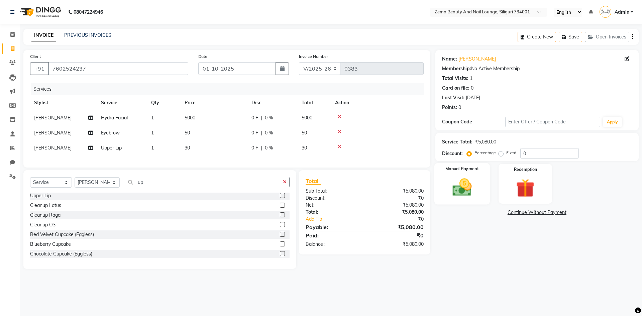
click at [466, 192] on img at bounding box center [461, 187] width 31 height 22
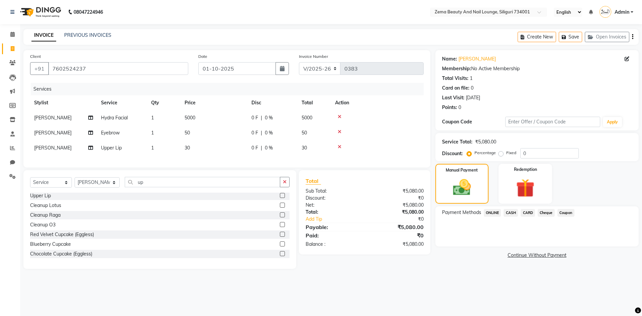
click at [527, 213] on span "CARD" at bounding box center [527, 213] width 14 height 8
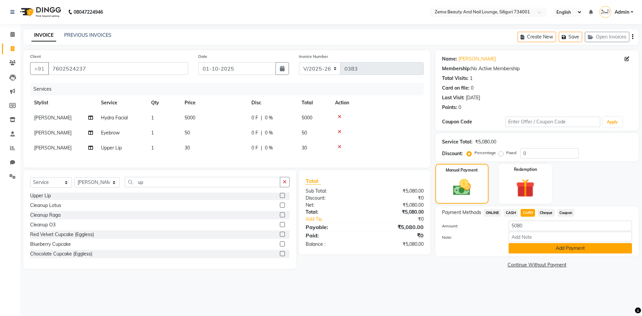
click at [533, 247] on button "Add Payment" at bounding box center [569, 248] width 123 height 10
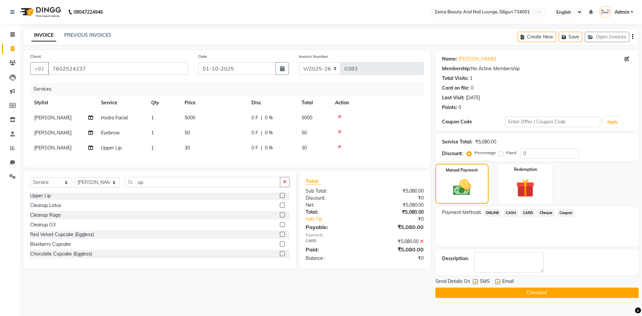
click at [529, 293] on button "Checkout" at bounding box center [536, 292] width 203 height 10
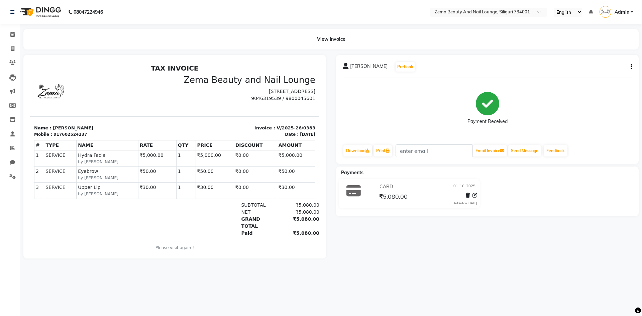
select select "service"
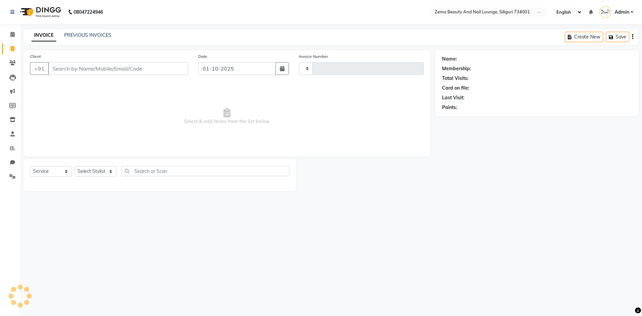
type input "0384"
select select "8045"
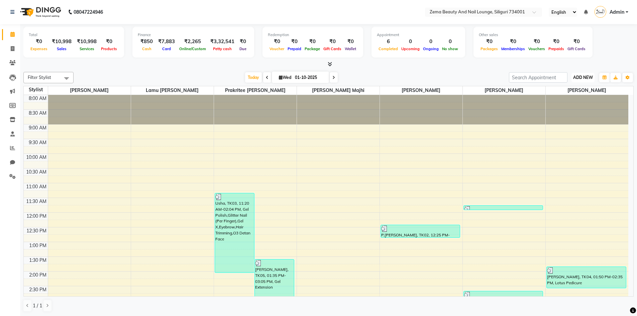
click at [583, 79] on span "ADD NEW" at bounding box center [583, 77] width 20 height 5
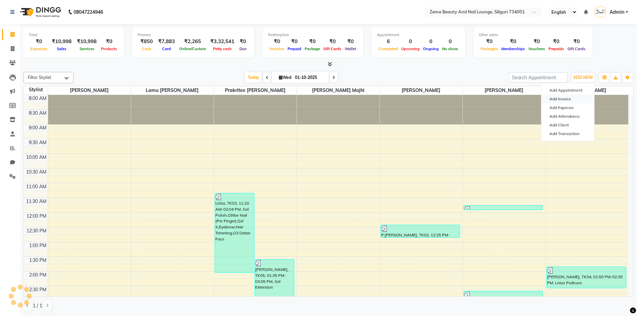
click at [574, 99] on link "Add Invoice" at bounding box center [567, 99] width 53 height 9
select select "service"
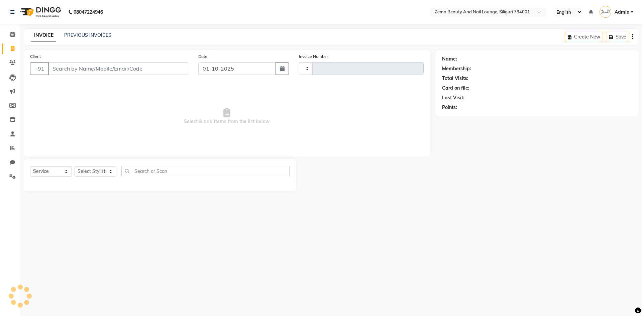
type input "0384"
select select "8045"
click at [109, 169] on select "Select Stylist Khusi Mahato Lamu [PERSON_NAME] Prakritee [PERSON_NAME][GEOGRAPH…" at bounding box center [97, 171] width 45 height 10
click at [75, 166] on select "Select Stylist Khusi Mahato Lamu [PERSON_NAME] Prakritee [PERSON_NAME][GEOGRAPH…" at bounding box center [97, 171] width 45 height 10
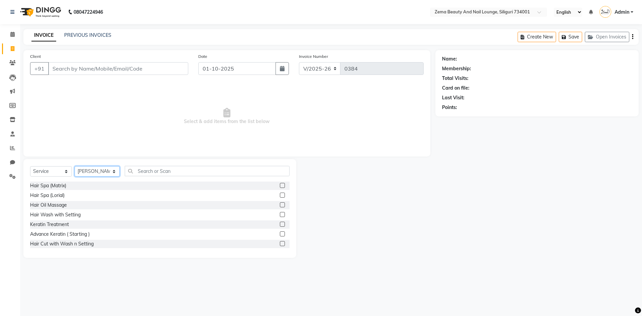
click at [95, 166] on select "Select Stylist Khusi Mahato Lamu [PERSON_NAME] Prakritee [PERSON_NAME][GEOGRAPH…" at bounding box center [97, 171] width 45 height 10
select select "75893"
click at [75, 166] on select "Select Stylist Khusi Mahato Lamu [PERSON_NAME] Prakritee [PERSON_NAME][GEOGRAPH…" at bounding box center [97, 171] width 45 height 10
click at [145, 173] on input "text" at bounding box center [207, 171] width 165 height 10
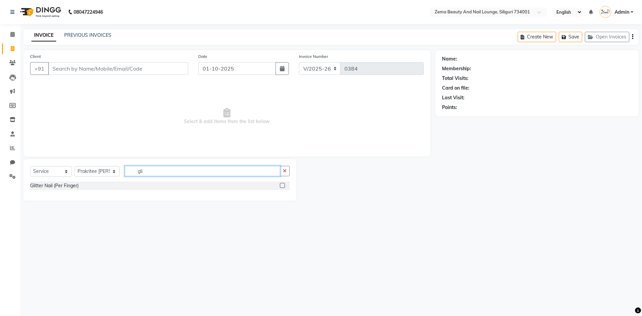
type input "gli"
click at [282, 185] on label at bounding box center [282, 185] width 5 height 5
click at [282, 185] on input "checkbox" at bounding box center [282, 185] width 4 height 4
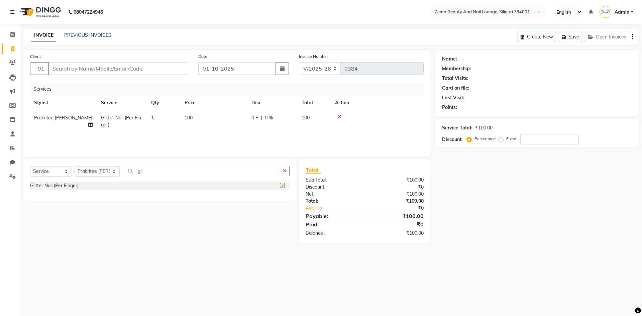
checkbox input "false"
click at [158, 119] on td "1" at bounding box center [163, 121] width 33 height 22
select select "75893"
click at [201, 119] on input "1" at bounding box center [194, 119] width 25 height 10
type input "10"
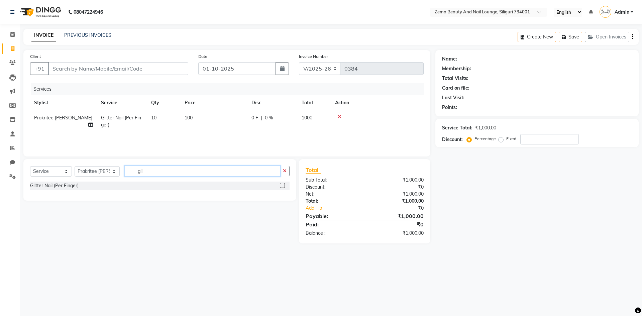
click at [200, 172] on input "gli" at bounding box center [203, 171] width 156 height 10
click at [97, 172] on select "Select Stylist Khusi Mahato Lamu [PERSON_NAME] Prakritee [PERSON_NAME][GEOGRAPH…" at bounding box center [97, 171] width 45 height 10
select select "75895"
click at [75, 166] on select "Select Stylist Khusi Mahato Lamu [PERSON_NAME] Prakritee [PERSON_NAME][GEOGRAPH…" at bounding box center [97, 171] width 45 height 10
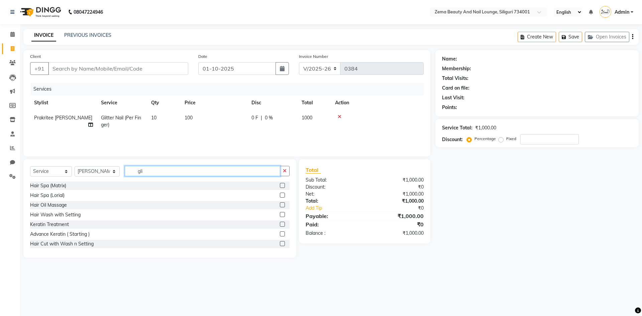
click at [161, 168] on input "gli" at bounding box center [203, 171] width 156 height 10
type input "gel"
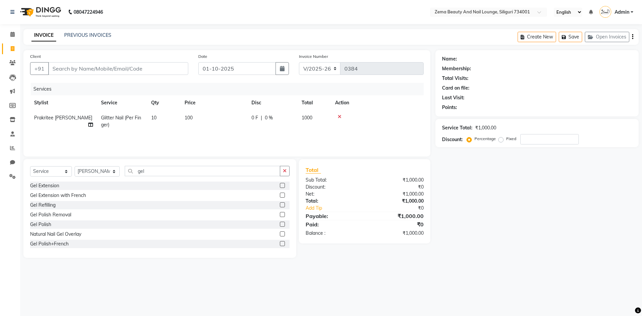
drag, startPoint x: 276, startPoint y: 224, endPoint x: 215, endPoint y: 181, distance: 74.5
click at [274, 223] on div "Gel Polish" at bounding box center [159, 224] width 259 height 8
click at [280, 225] on label at bounding box center [282, 224] width 5 height 5
click at [280, 225] on input "checkbox" at bounding box center [282, 224] width 4 height 4
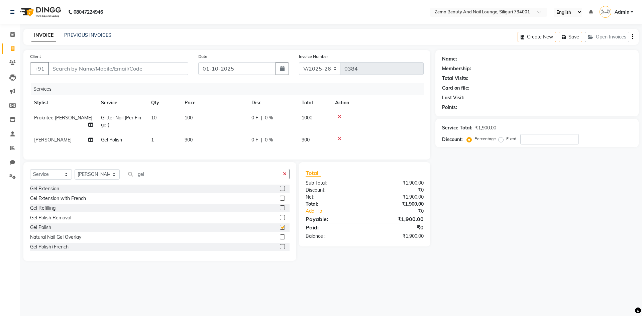
checkbox input "false"
click at [132, 68] on input "Client" at bounding box center [118, 68] width 140 height 13
type input "&"
type input "7"
type input "0"
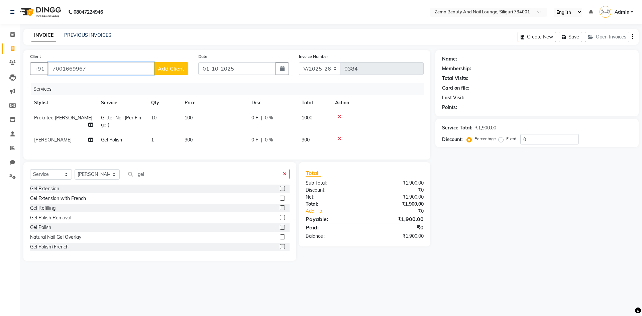
type input "7001669967"
click at [167, 71] on span "Add Client" at bounding box center [171, 68] width 26 height 7
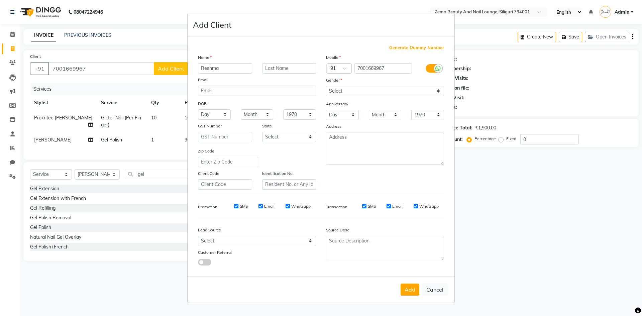
type input "Reshma"
click at [352, 95] on select "Select [DEMOGRAPHIC_DATA] [DEMOGRAPHIC_DATA] Other Prefer Not To Say" at bounding box center [385, 91] width 118 height 10
select select "[DEMOGRAPHIC_DATA]"
click at [326, 86] on select "Select [DEMOGRAPHIC_DATA] [DEMOGRAPHIC_DATA] Other Prefer Not To Say" at bounding box center [385, 91] width 118 height 10
click at [412, 291] on button "Add" at bounding box center [409, 289] width 19 height 12
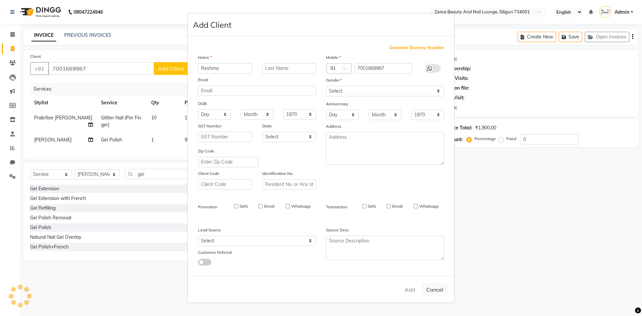
select select
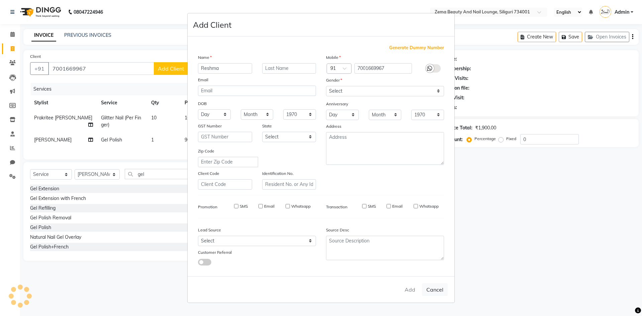
select select
checkbox input "false"
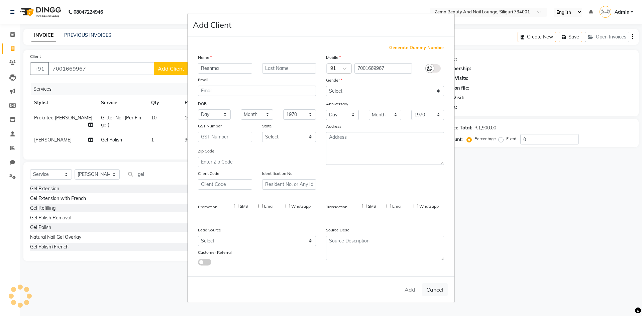
checkbox input "false"
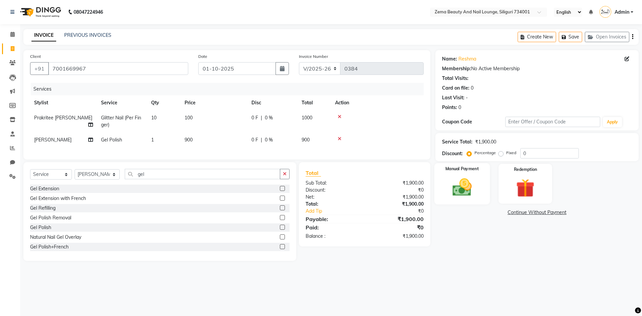
click at [454, 196] on img at bounding box center [461, 187] width 31 height 22
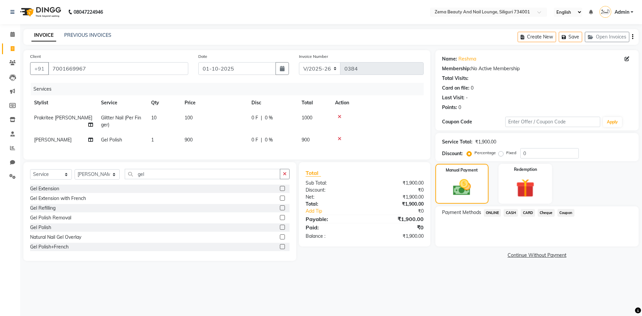
click at [514, 212] on span "CASH" at bounding box center [510, 213] width 14 height 8
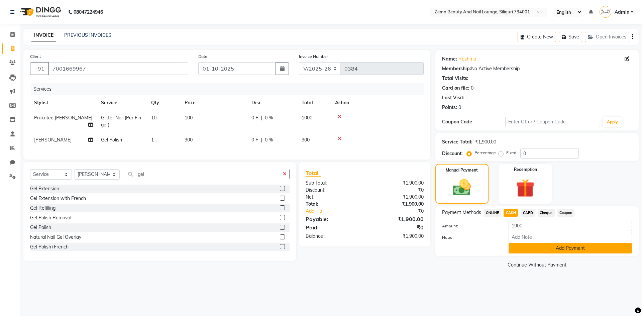
click at [525, 247] on button "Add Payment" at bounding box center [569, 248] width 123 height 10
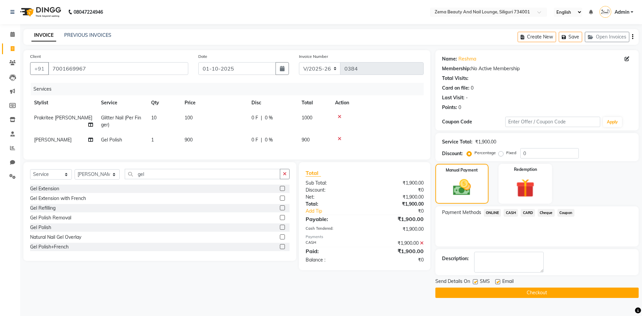
click at [528, 292] on button "Checkout" at bounding box center [536, 292] width 203 height 10
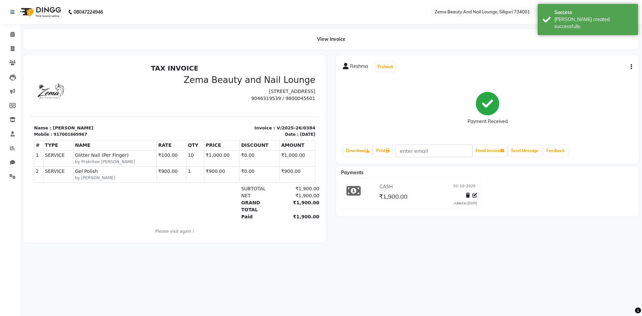
select select "service"
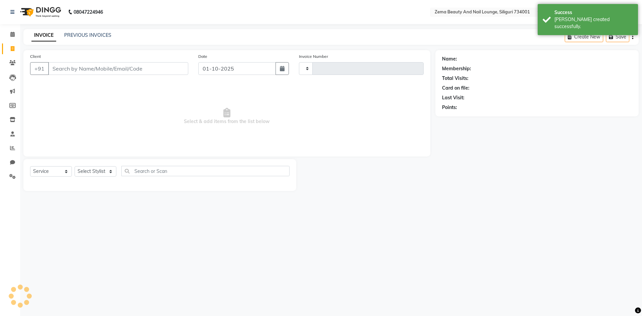
type input "0385"
select select "8045"
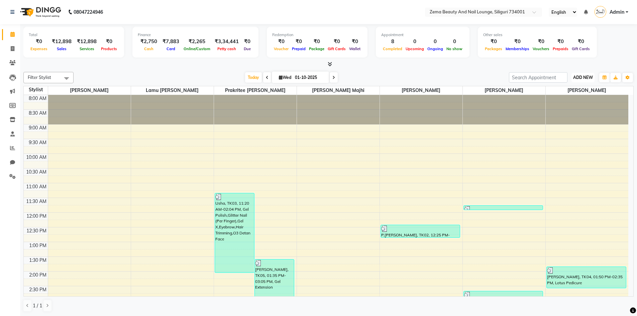
click at [585, 77] on span "ADD NEW" at bounding box center [583, 77] width 20 height 5
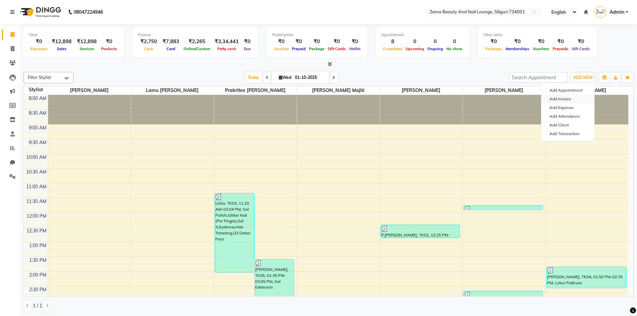
click at [563, 95] on link "Add Invoice" at bounding box center [567, 99] width 53 height 9
select select "service"
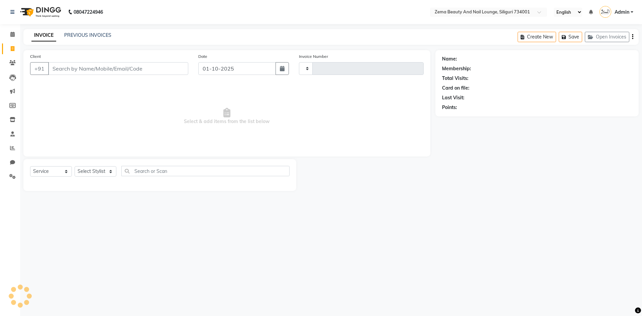
type input "0385"
select select "8045"
click at [93, 171] on select "Select Stylist Khusi Mahato Lamu [PERSON_NAME] Prakritee [PERSON_NAME][GEOGRAPH…" at bounding box center [97, 171] width 45 height 10
click at [105, 174] on select "Select Stylist Khusi Mahato Lamu [PERSON_NAME] Prakritee [PERSON_NAME][GEOGRAPH…" at bounding box center [97, 171] width 45 height 10
select select "75892"
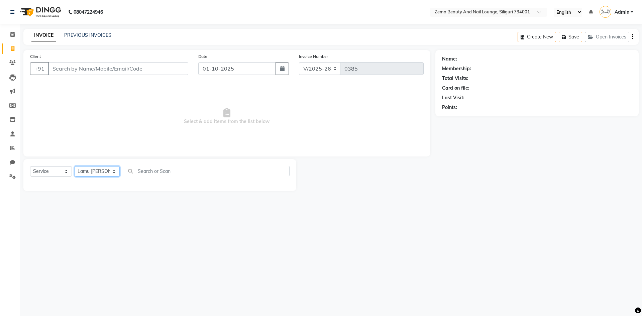
click at [75, 166] on select "Select Stylist Khusi Mahato Lamu [PERSON_NAME] Prakritee [PERSON_NAME][GEOGRAPH…" at bounding box center [97, 171] width 45 height 10
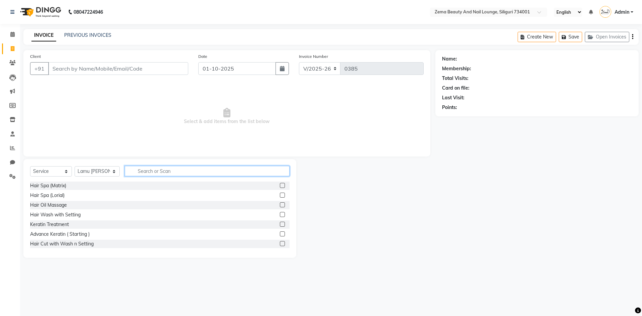
click at [139, 169] on input "text" at bounding box center [207, 171] width 165 height 10
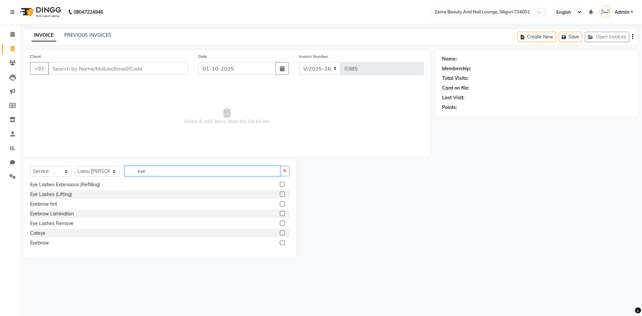
type input "eye"
click at [280, 242] on label at bounding box center [282, 242] width 5 height 5
click at [280, 242] on input "checkbox" at bounding box center [282, 243] width 4 height 4
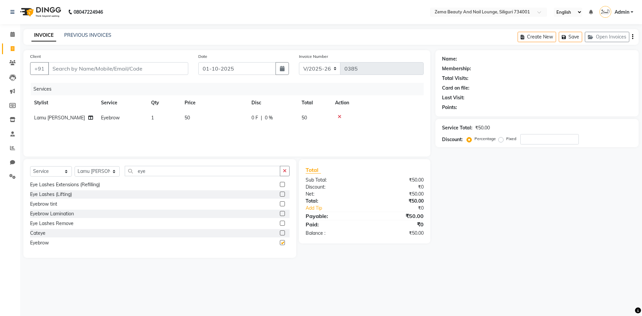
checkbox input "false"
